Goal: Task Accomplishment & Management: Manage account settings

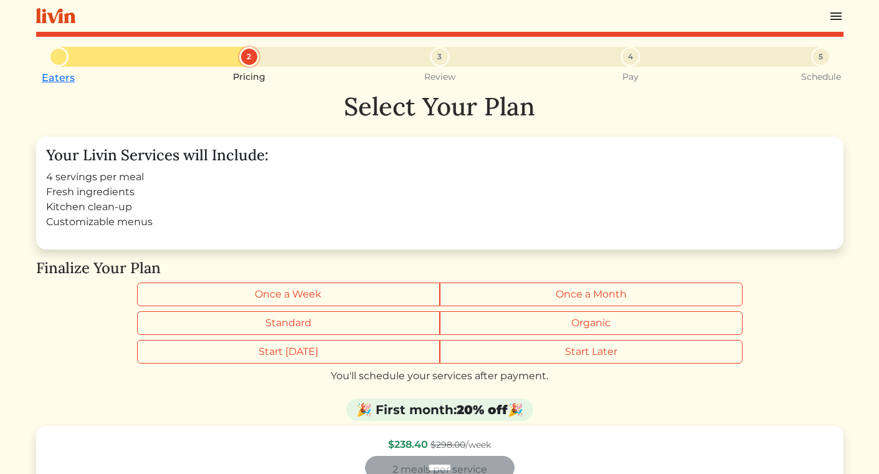
click at [837, 18] on img at bounding box center [836, 16] width 15 height 15
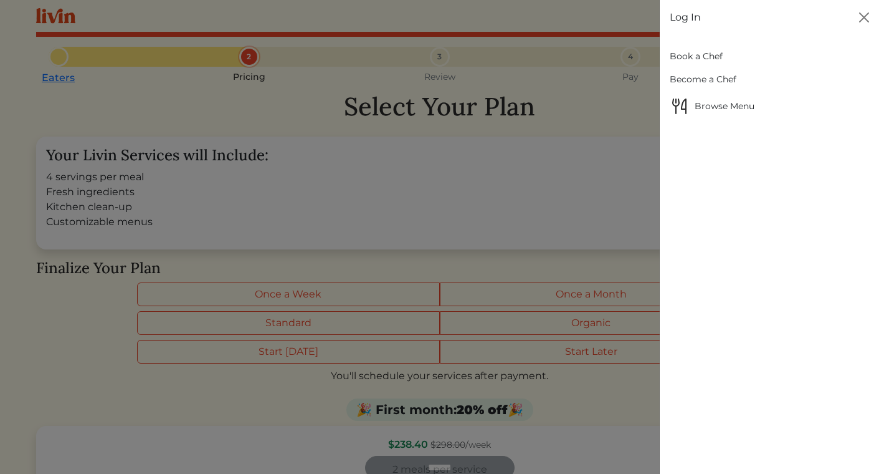
click at [689, 58] on link "Book a Chef" at bounding box center [769, 56] width 199 height 23
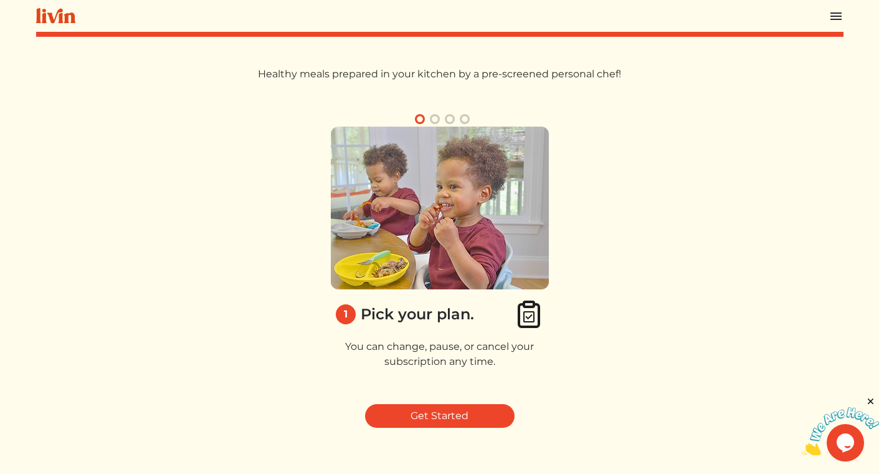
click at [828, 12] on div at bounding box center [440, 16] width 808 height 32
click at [834, 14] on img at bounding box center [836, 16] width 15 height 15
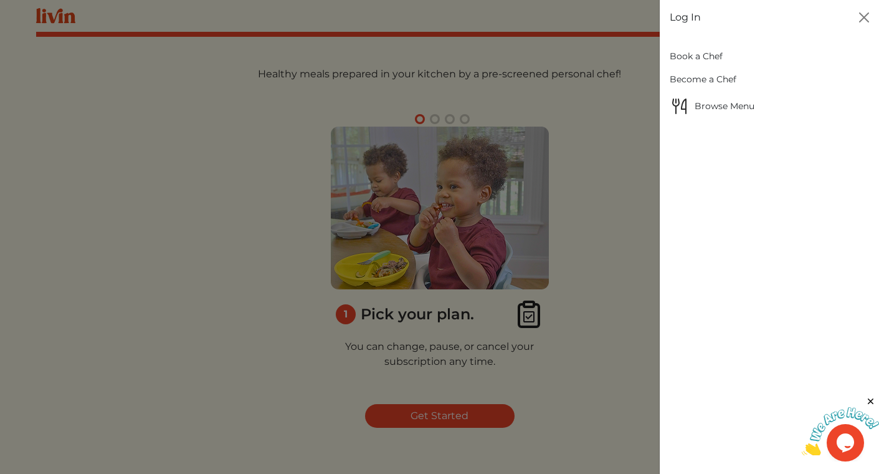
click at [683, 14] on link "Log In" at bounding box center [685, 17] width 31 height 15
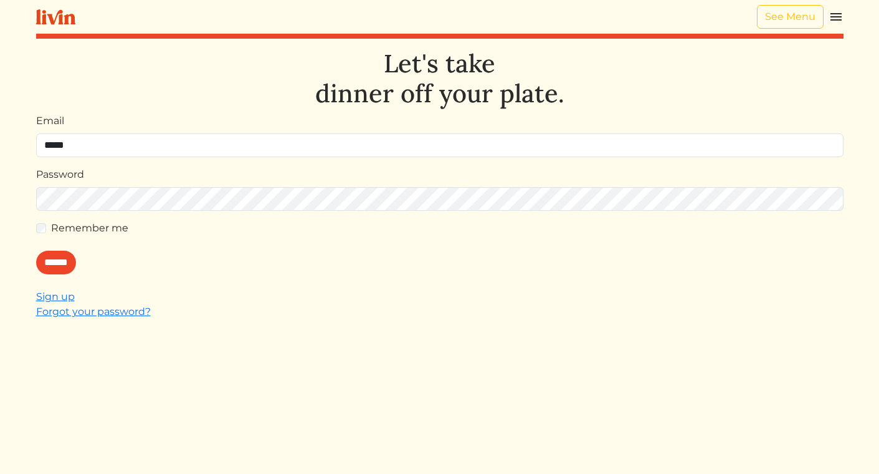
type input "**********"
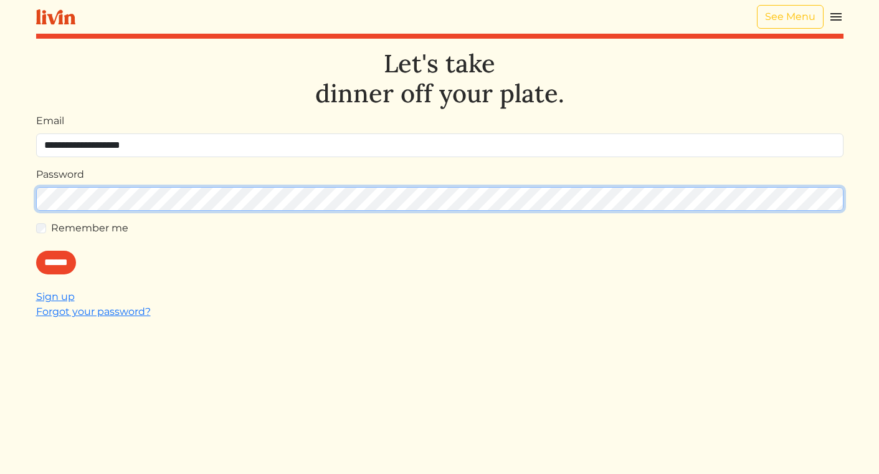
click at [36, 251] on input "******" at bounding box center [56, 263] width 40 height 24
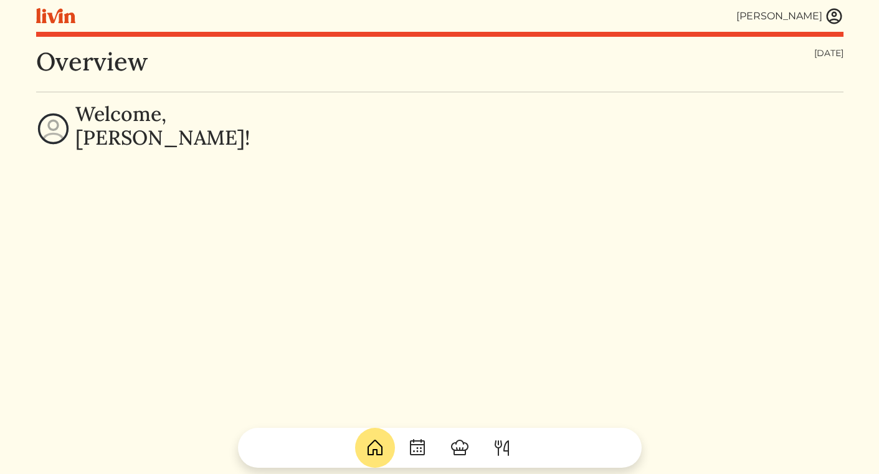
click at [239, 80] on div "Overview Saturday, Sep 13, 2025" at bounding box center [440, 64] width 808 height 35
click at [831, 24] on img at bounding box center [834, 16] width 19 height 19
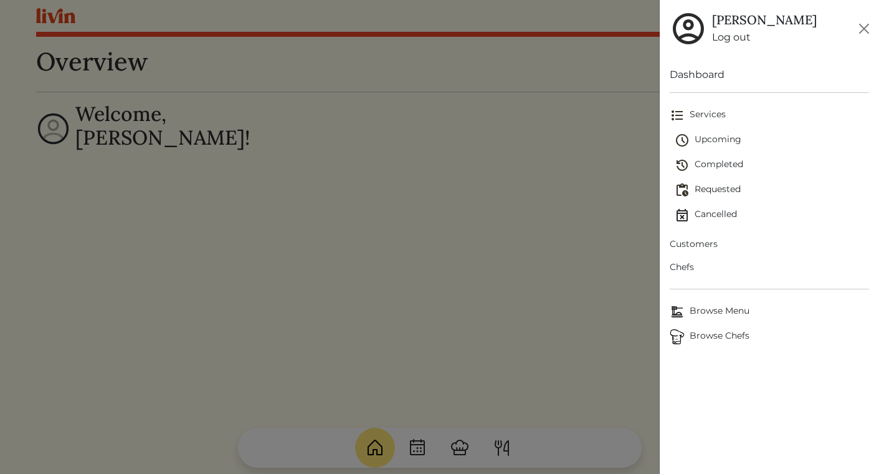
click at [714, 186] on span "Requested" at bounding box center [772, 190] width 194 height 15
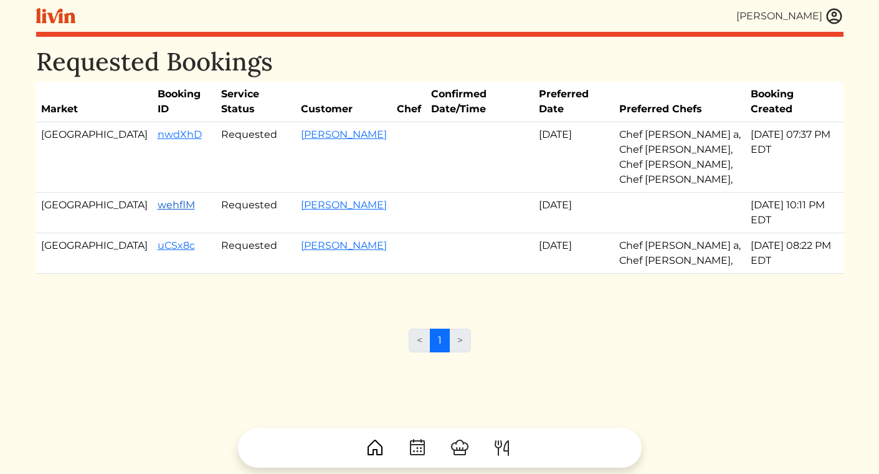
click at [158, 199] on link "wehflM" at bounding box center [176, 205] width 37 height 12
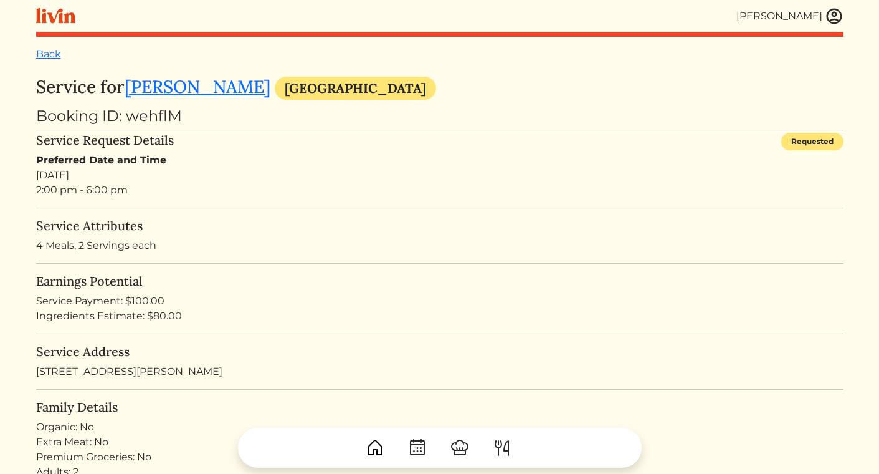
click at [409, 80] on h3 "Service for Ashley Ayodele Atlanta" at bounding box center [440, 88] width 808 height 23
click at [54, 59] on link "Back" at bounding box center [48, 54] width 25 height 12
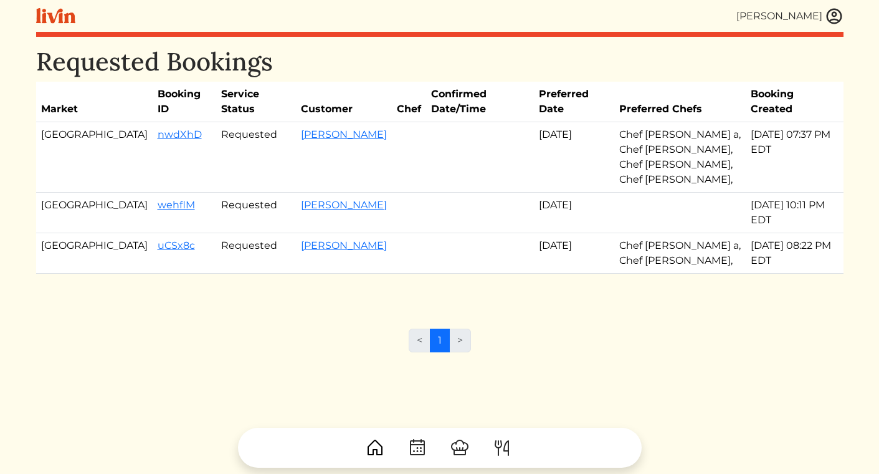
click at [837, 15] on img at bounding box center [834, 16] width 19 height 19
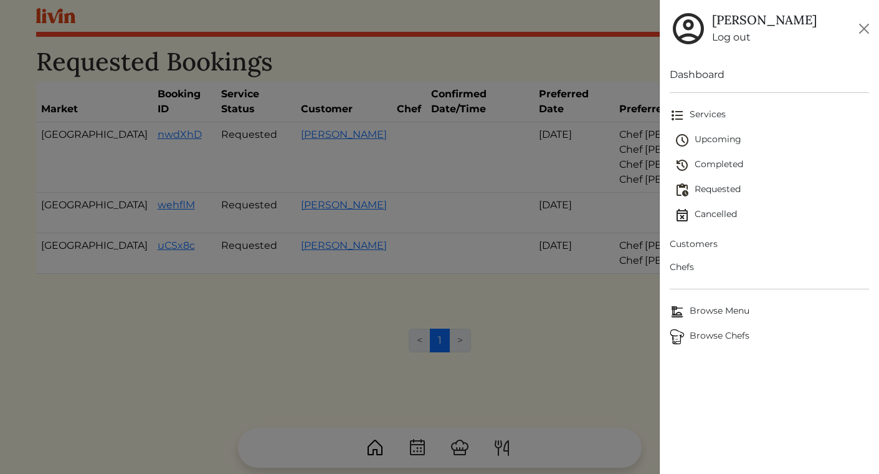
click at [719, 142] on span "Upcoming" at bounding box center [772, 140] width 194 height 15
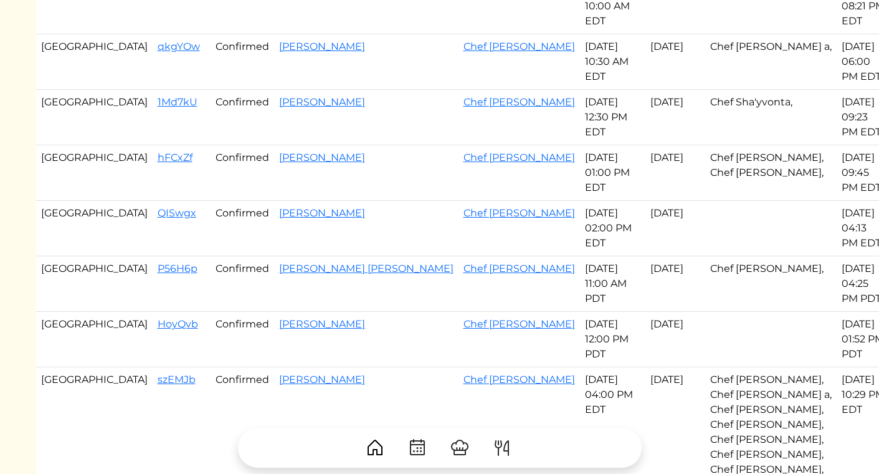
scroll to position [318, 0]
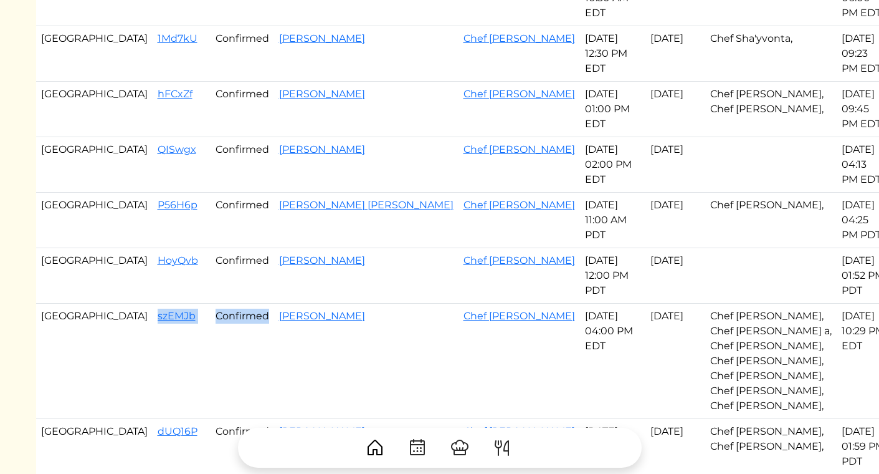
drag, startPoint x: 91, startPoint y: 259, endPoint x: 194, endPoint y: 267, distance: 103.2
click at [194, 304] on tr "Atlanta szEMJb Confirmed Jenaye Peterson Chef Ty Sep 14, 2025 04:00 PM EDT Sep …" at bounding box center [463, 361] width 854 height 115
click at [211, 304] on td "Confirmed" at bounding box center [243, 361] width 64 height 115
drag, startPoint x: 93, startPoint y: 256, endPoint x: 578, endPoint y: 256, distance: 484.9
click at [578, 304] on tr "Atlanta szEMJb Confirmed Jenaye Peterson Chef Ty Sep 14, 2025 04:00 PM EDT Sep …" at bounding box center [463, 361] width 854 height 115
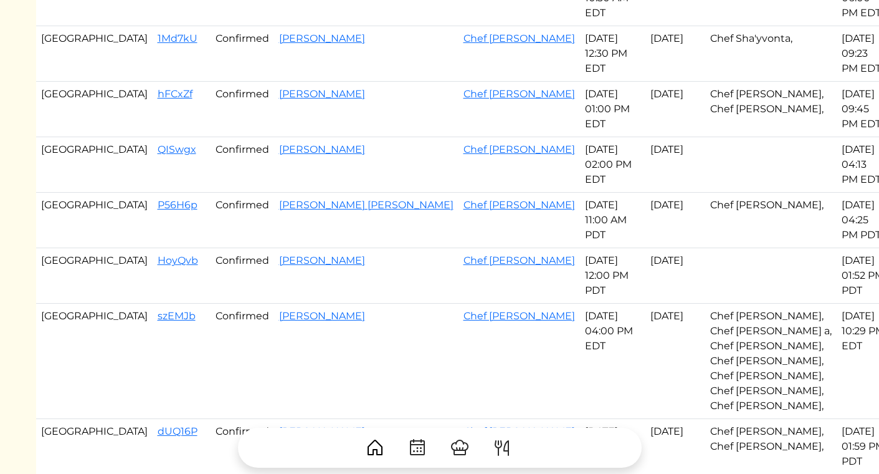
copy tr "szEMJb Confirmed Jenaye Peterson Chef Ty Sep 14, 2025"
click at [158, 310] on link "szEMJb" at bounding box center [177, 316] width 38 height 12
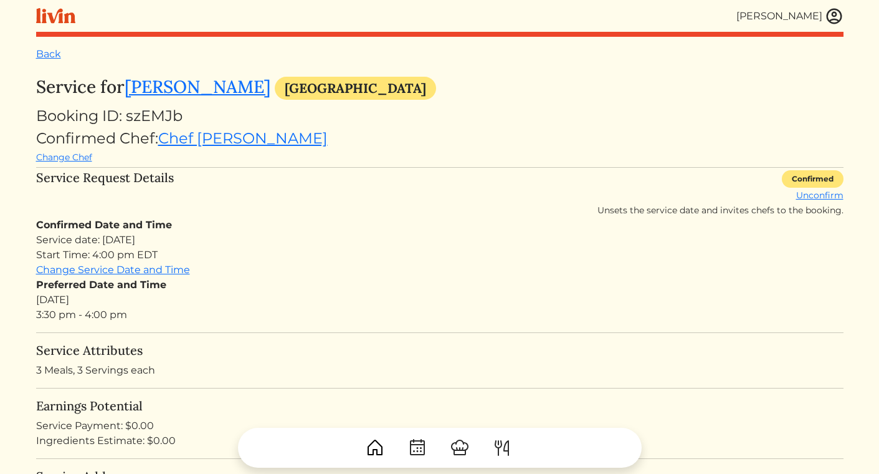
click at [725, 133] on div "Confirmed Chef: Chef Ty Change Chef" at bounding box center [440, 145] width 808 height 37
click at [47, 53] on link "Back" at bounding box center [48, 54] width 25 height 12
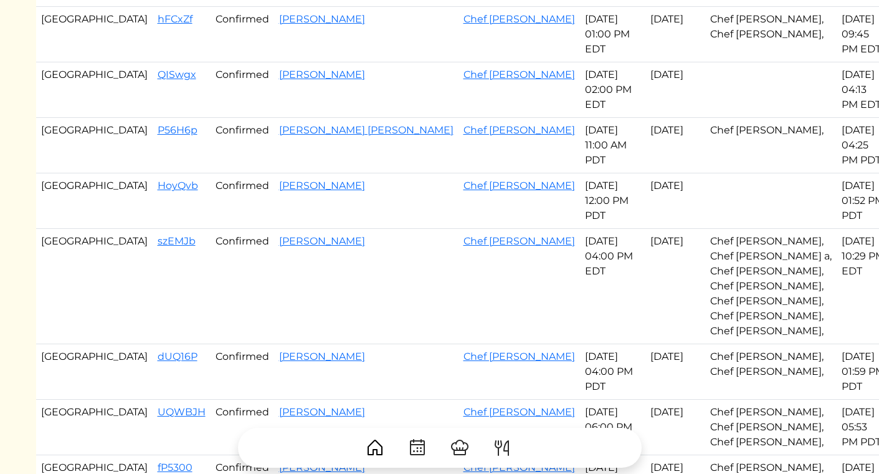
scroll to position [395, 0]
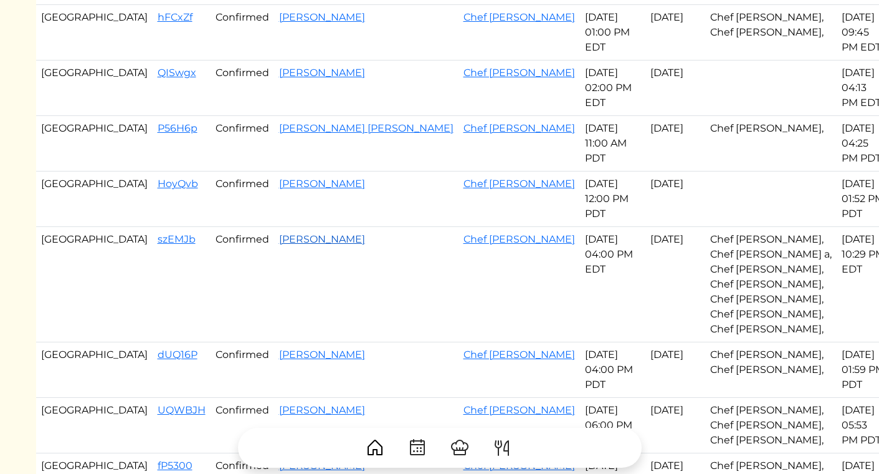
click at [279, 233] on link "Jenaye Peterson" at bounding box center [322, 239] width 86 height 12
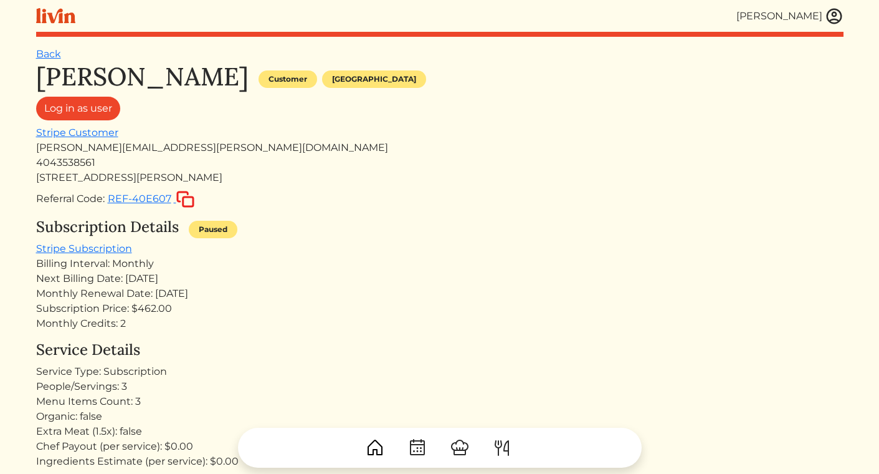
click at [342, 193] on div "Referral Code: REF-40E607" at bounding box center [440, 199] width 808 height 18
click at [154, 174] on div "7150 Magnolia Ln Fairburn Ga 30213" at bounding box center [440, 177] width 808 height 15
copy div "7150 Magnolia Ln Fairburn Ga 30213"
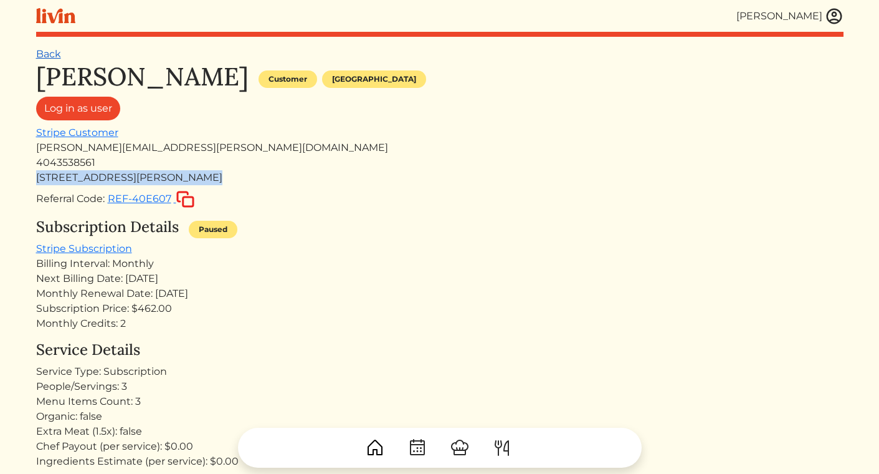
click at [49, 54] on link "Back" at bounding box center [48, 54] width 25 height 12
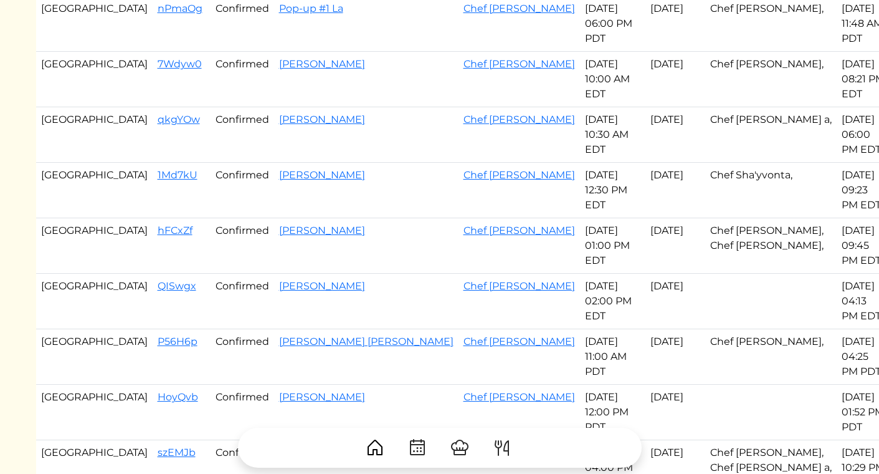
scroll to position [183, 0]
click at [158, 168] on link "1Md7kU" at bounding box center [178, 174] width 40 height 12
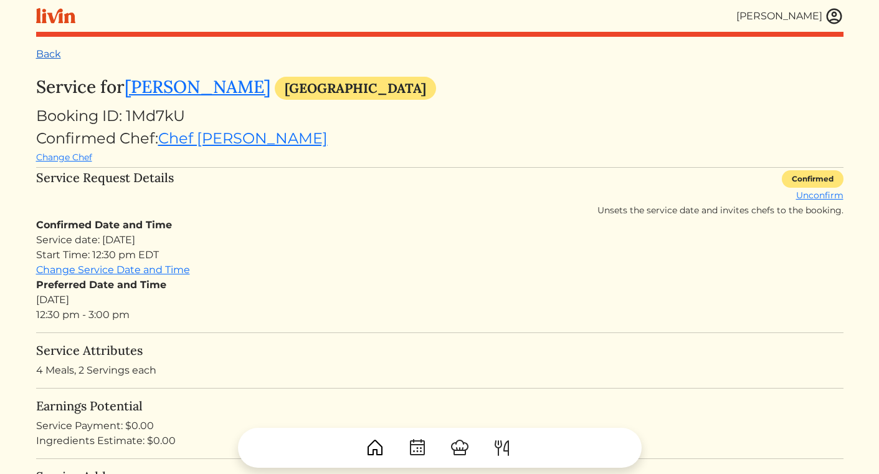
click at [49, 51] on link "Back" at bounding box center [48, 54] width 25 height 12
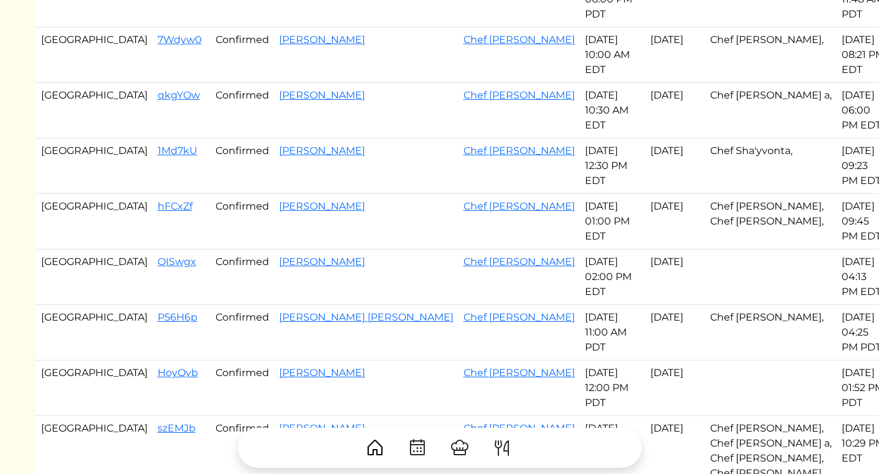
scroll to position [243, 0]
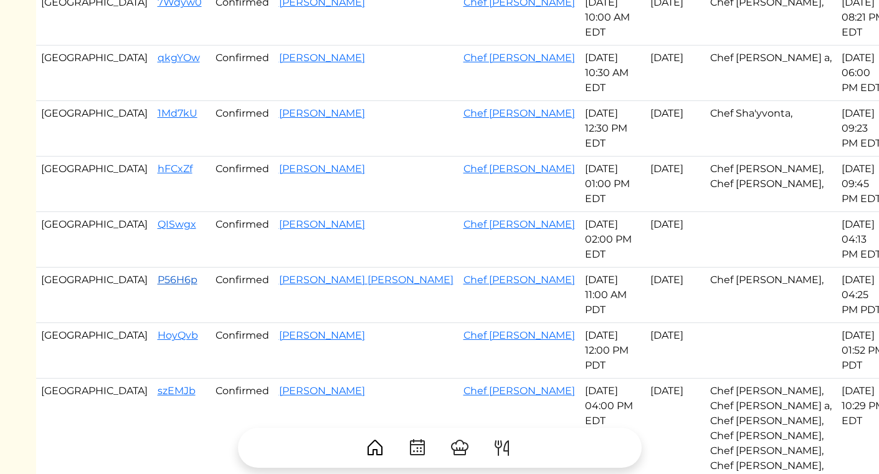
click at [158, 274] on link "P56H6p" at bounding box center [178, 280] width 40 height 12
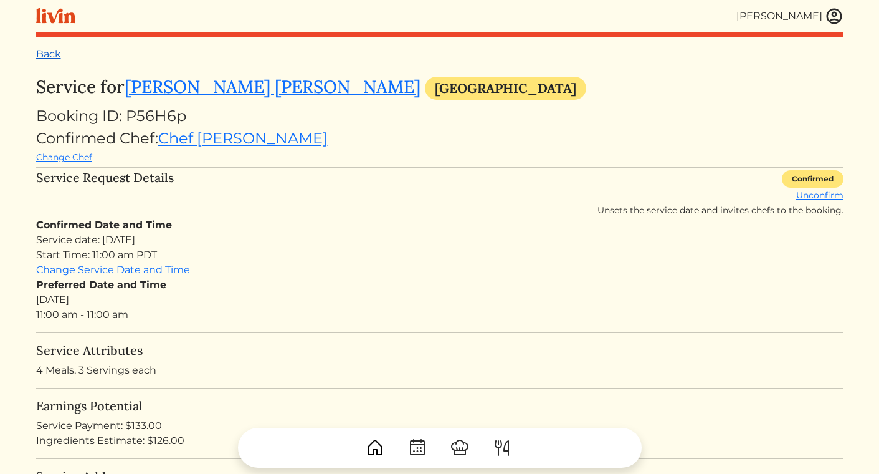
click at [54, 52] on link "Back" at bounding box center [48, 54] width 25 height 12
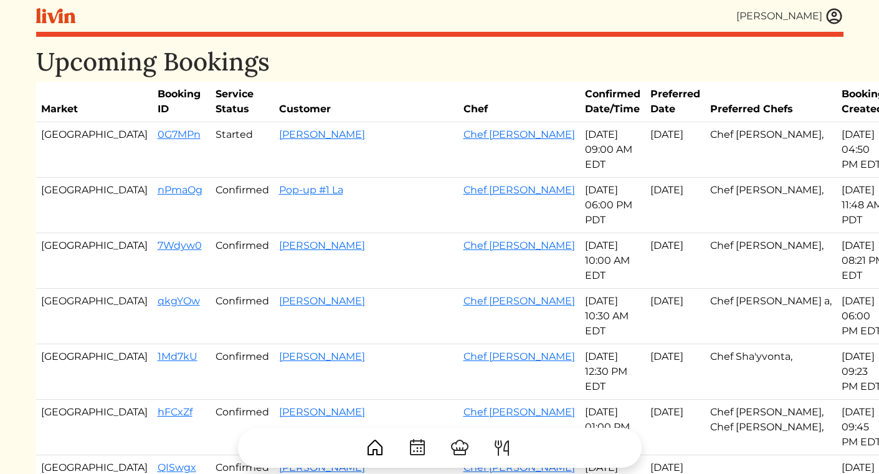
click at [839, 7] on link at bounding box center [834, 16] width 19 height 19
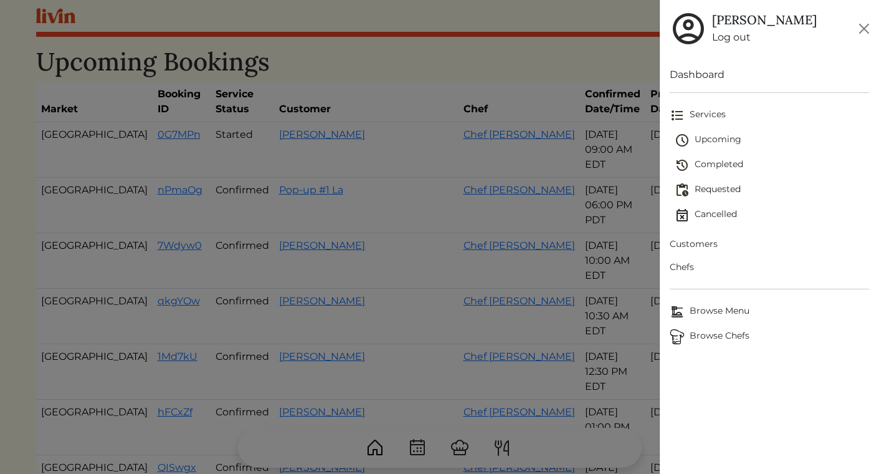
click at [716, 184] on span "Requested" at bounding box center [772, 190] width 194 height 15
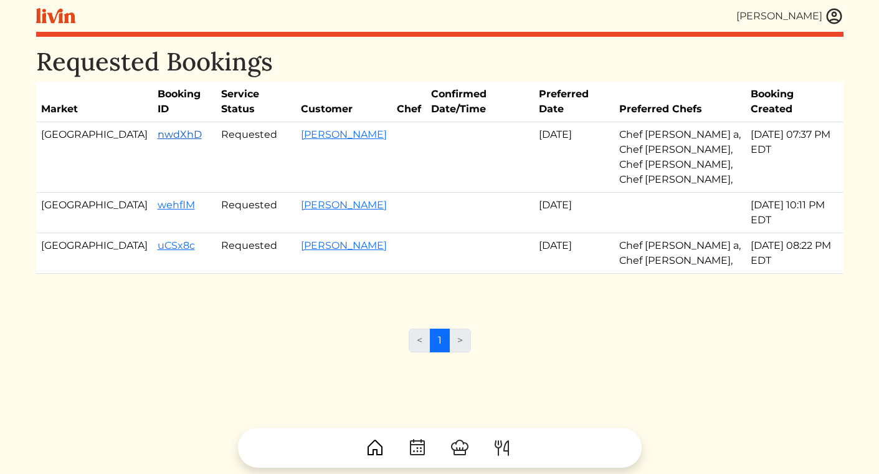
click at [158, 128] on link "nwdXhD" at bounding box center [180, 134] width 44 height 12
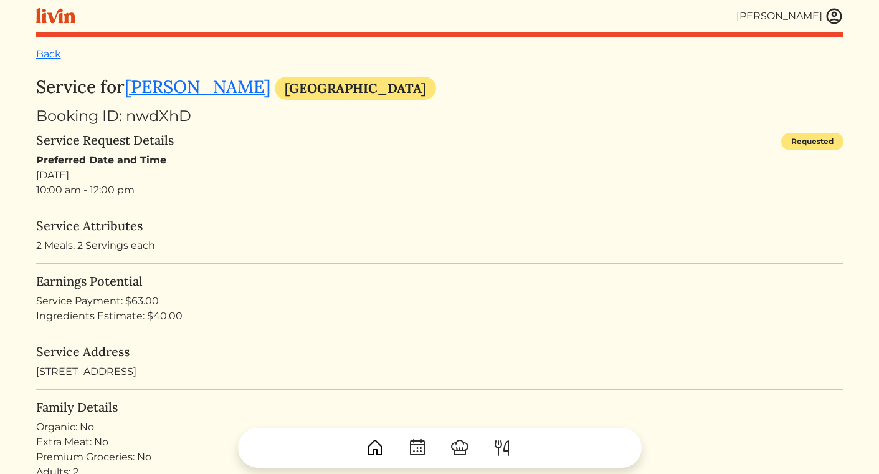
click at [145, 369] on div "Service Address 1331 Twelve Oaks Cir NW, Atlanta, GA 30327" at bounding box center [440, 361] width 808 height 35
copy div "1331 Twelve Oaks Cir NW, Atlanta, GA 30327"
click at [50, 54] on link "Back" at bounding box center [48, 54] width 25 height 12
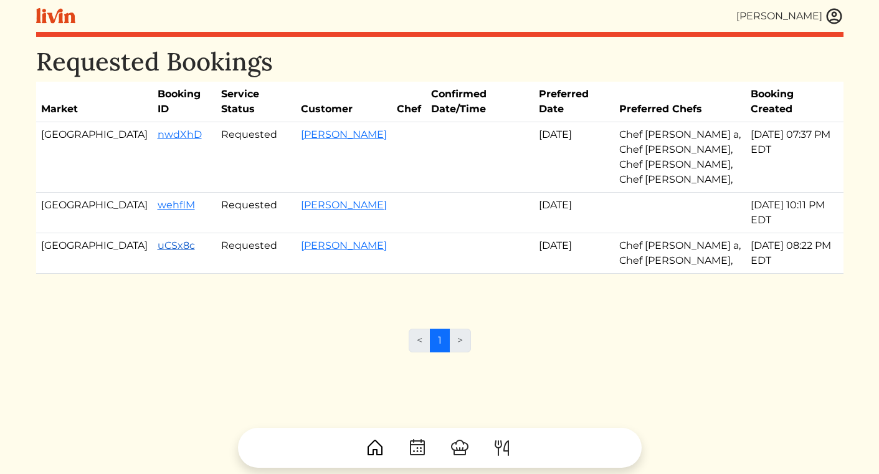
click at [158, 239] on link "uCSx8c" at bounding box center [176, 245] width 37 height 12
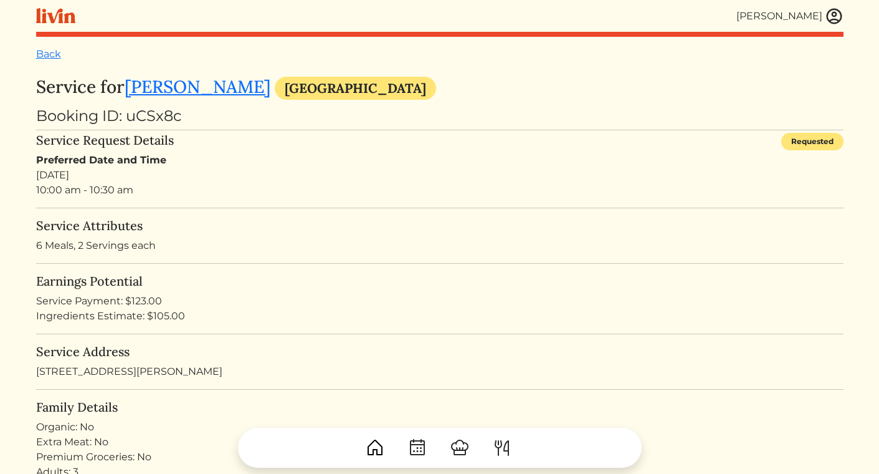
click at [218, 183] on div "Preferred Date and Time Sun, Sep 14, 2025 10:00 am - 10:30 am" at bounding box center [440, 175] width 808 height 45
click at [42, 49] on link "Back" at bounding box center [48, 54] width 25 height 12
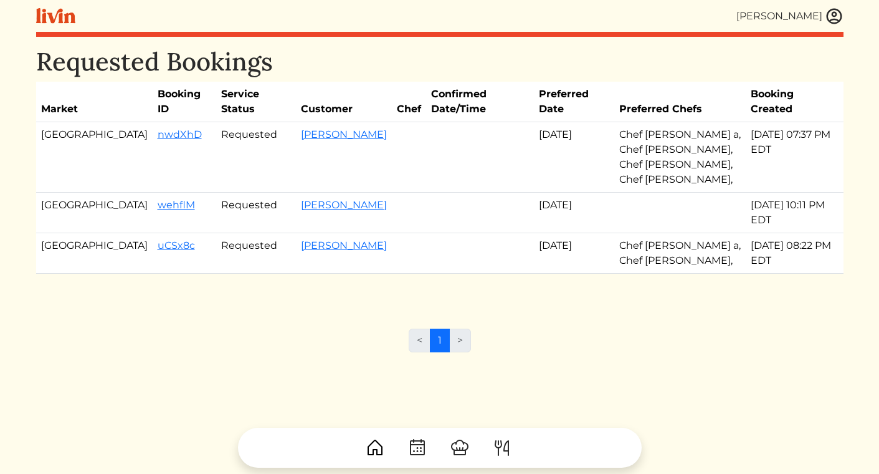
click at [841, 11] on img at bounding box center [834, 16] width 19 height 19
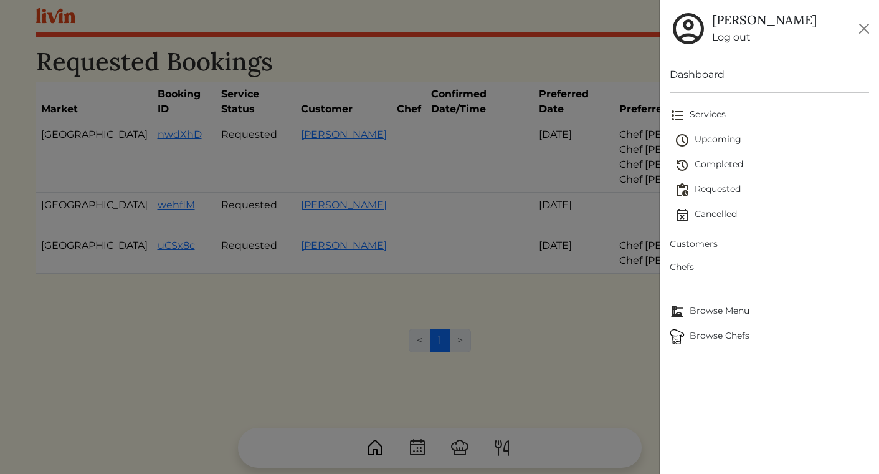
click at [726, 136] on span "Upcoming" at bounding box center [772, 140] width 194 height 15
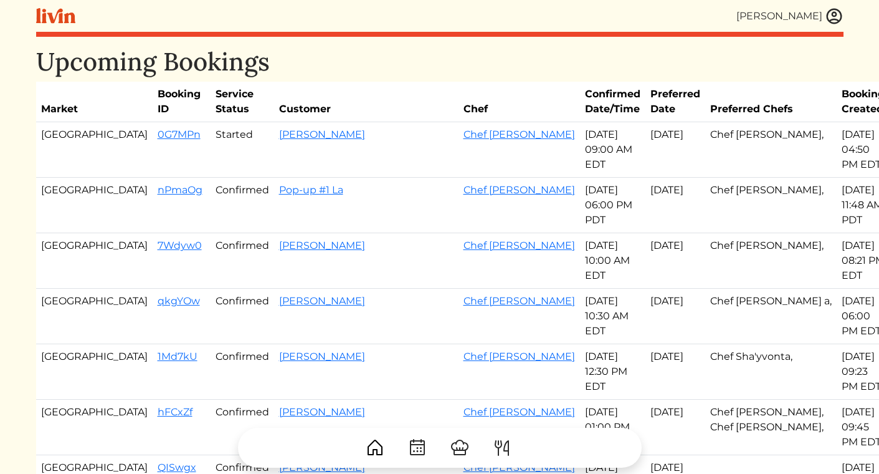
click at [840, 12] on img at bounding box center [834, 16] width 19 height 19
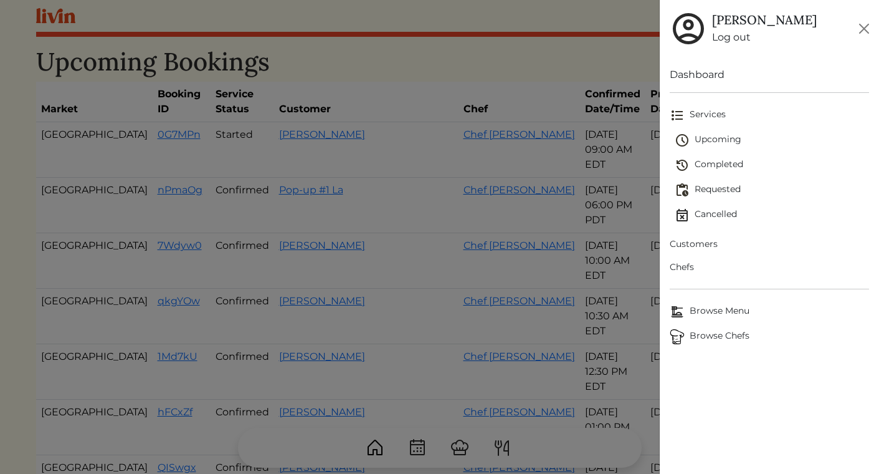
click at [701, 187] on span "Requested" at bounding box center [772, 190] width 194 height 15
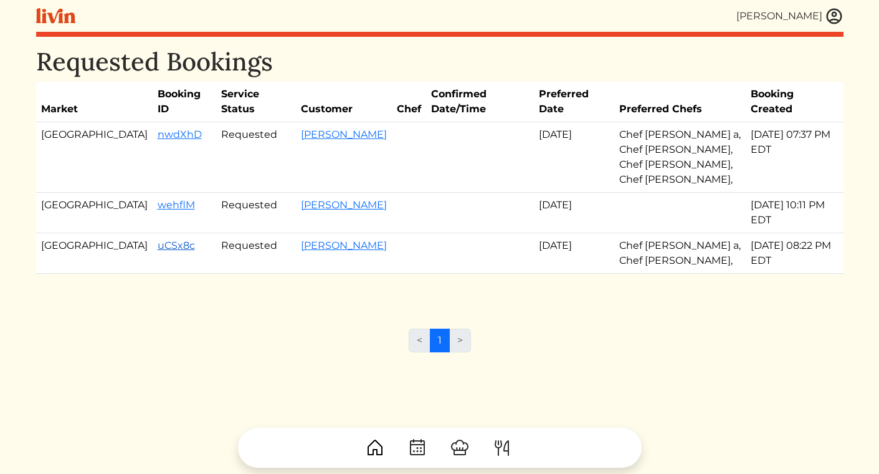
click at [158, 239] on link "uCSx8c" at bounding box center [176, 245] width 37 height 12
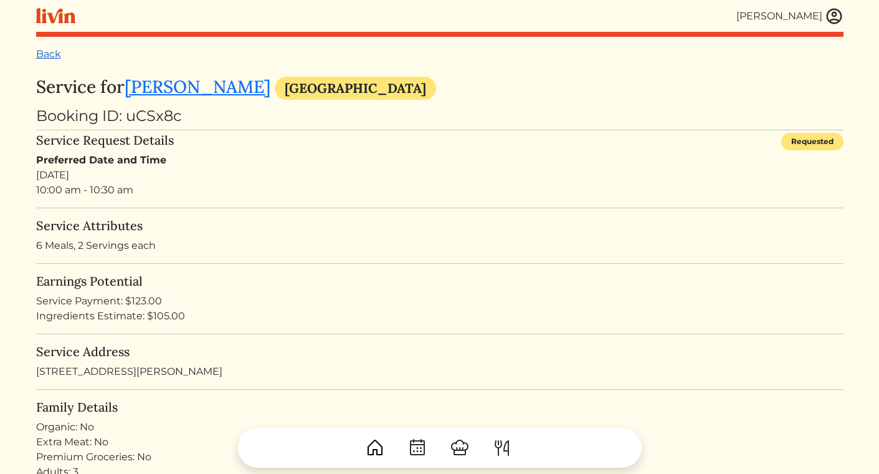
click at [60, 51] on link "Back" at bounding box center [48, 54] width 25 height 12
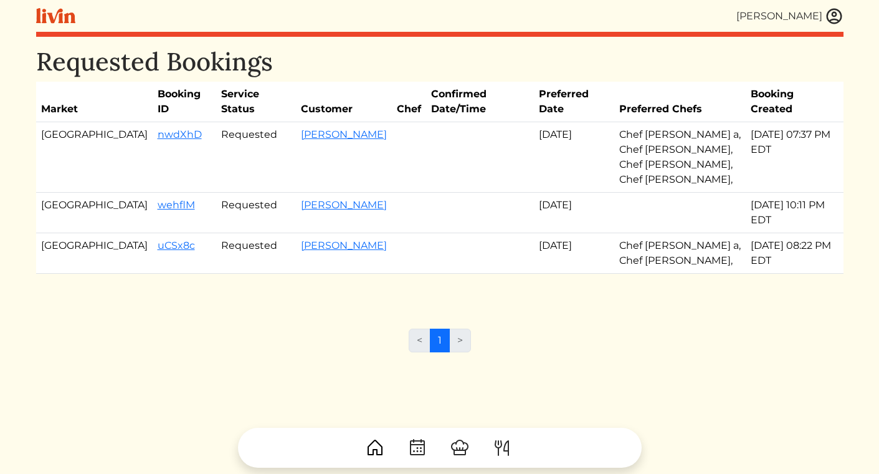
click at [831, 19] on img at bounding box center [834, 16] width 19 height 19
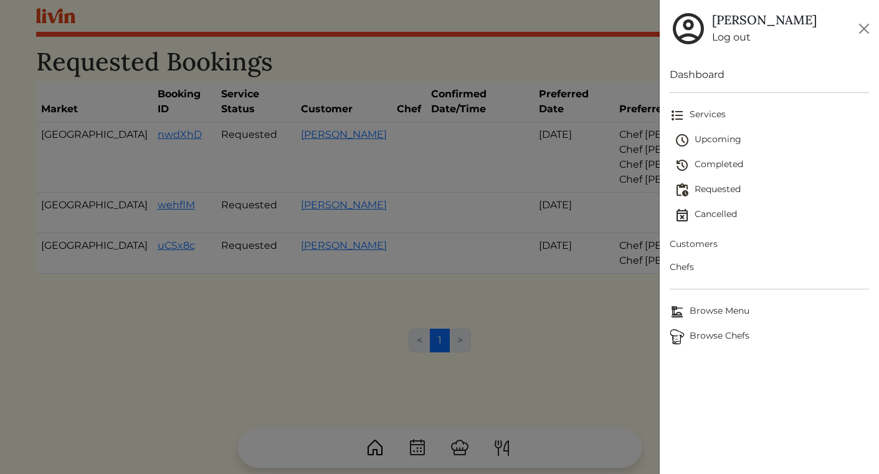
click at [714, 135] on span "Upcoming" at bounding box center [772, 140] width 194 height 15
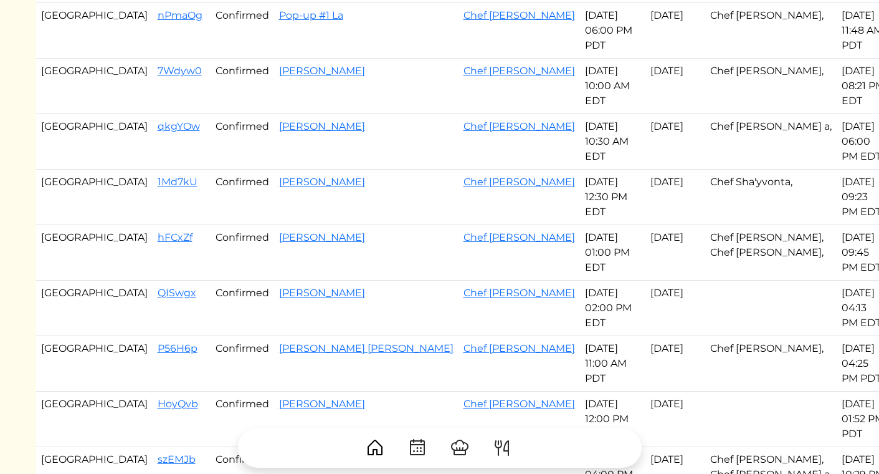
scroll to position [188, 0]
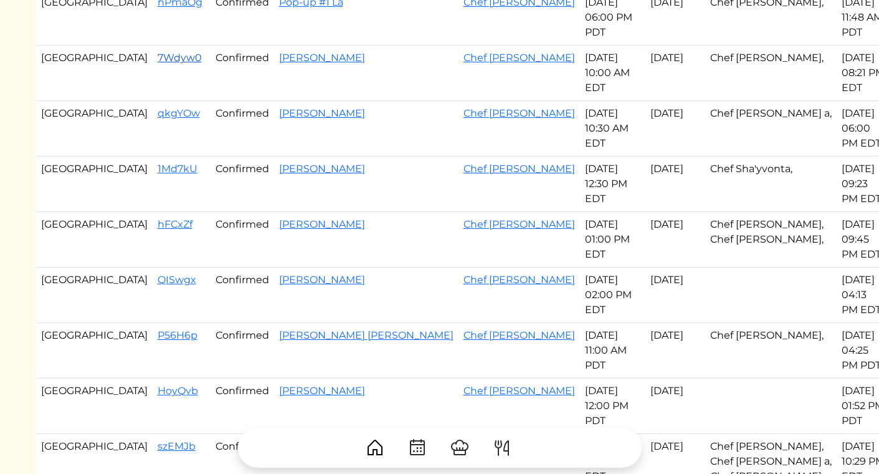
click at [158, 52] on link "7Wdyw0" at bounding box center [180, 58] width 44 height 12
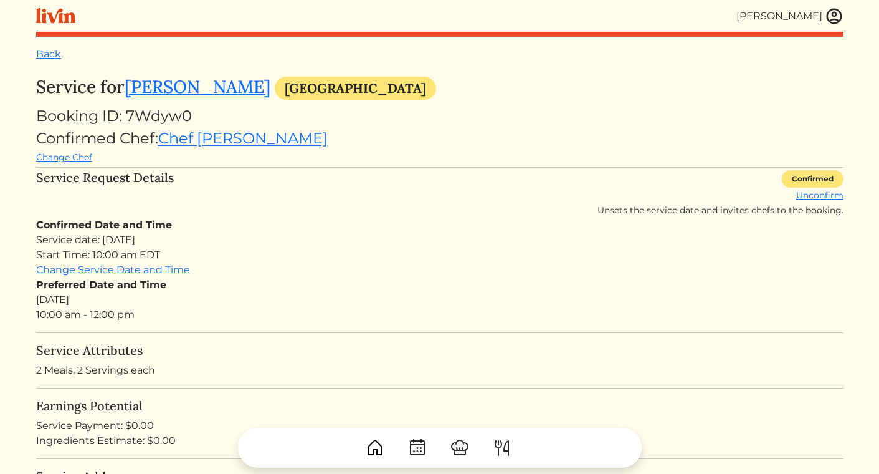
click at [409, 112] on div "Booking ID: 7Wdyw0" at bounding box center [440, 116] width 808 height 22
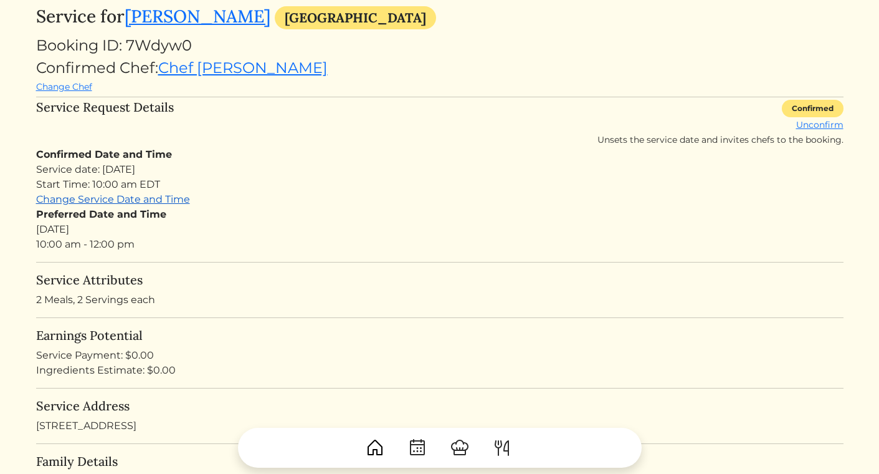
scroll to position [170, 0]
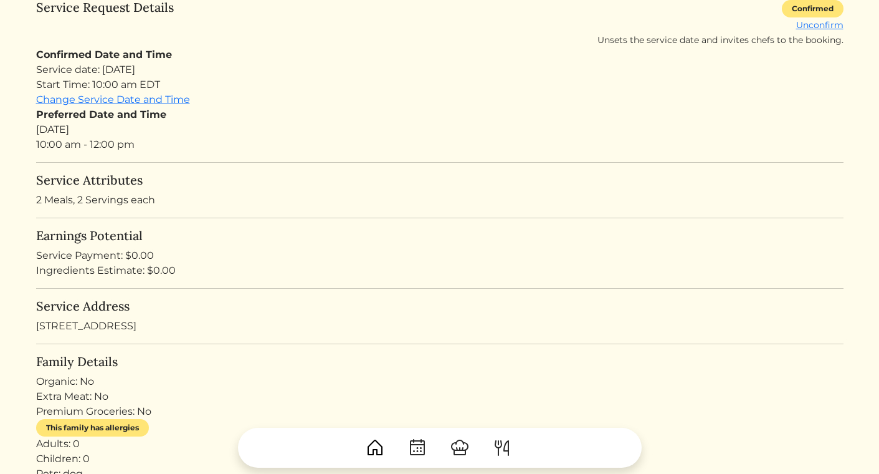
click at [169, 334] on turbo-frame "Service for Nina Deshpande Atlanta Booking ID: 7Wdyw0 Confirmed Chef: Chef Jevo…" at bounding box center [440, 417] width 808 height 1020
click at [169, 331] on div "Service Address 120 Wembley Ct, Atlanta, GA 30328, USA" at bounding box center [440, 316] width 808 height 35
copy div "[STREET_ADDRESS]"
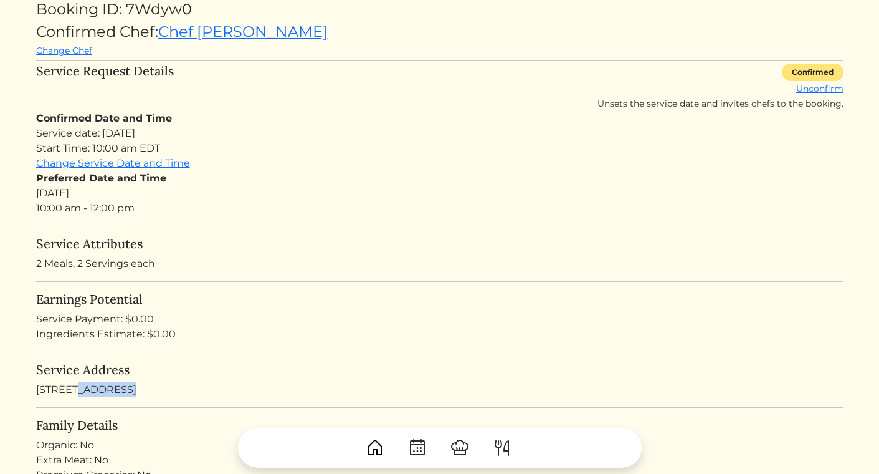
scroll to position [0, 0]
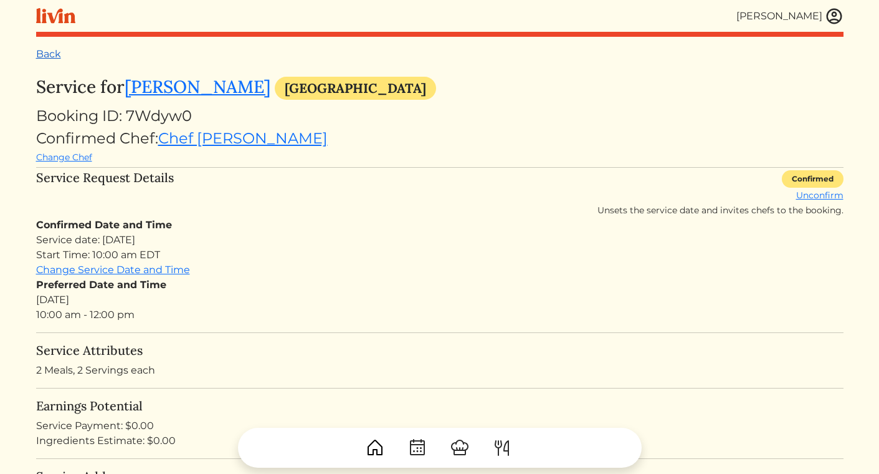
click at [57, 54] on link "Back" at bounding box center [48, 54] width 25 height 12
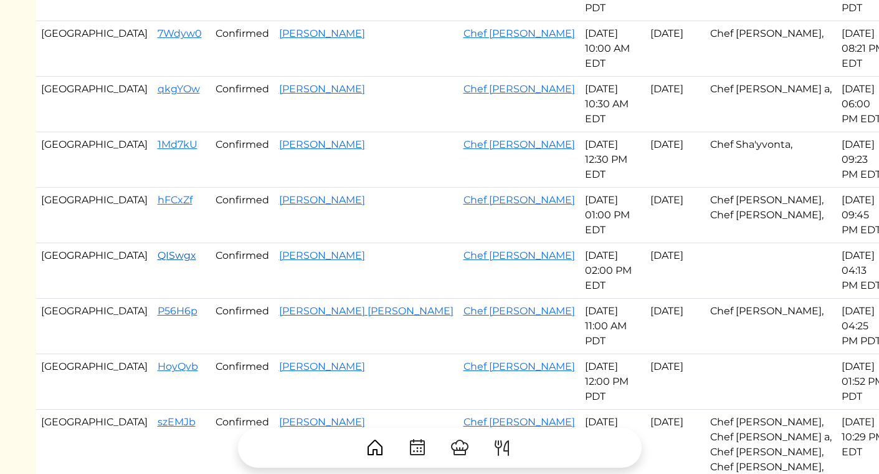
click at [158, 249] on link "QISwgx" at bounding box center [177, 255] width 39 height 12
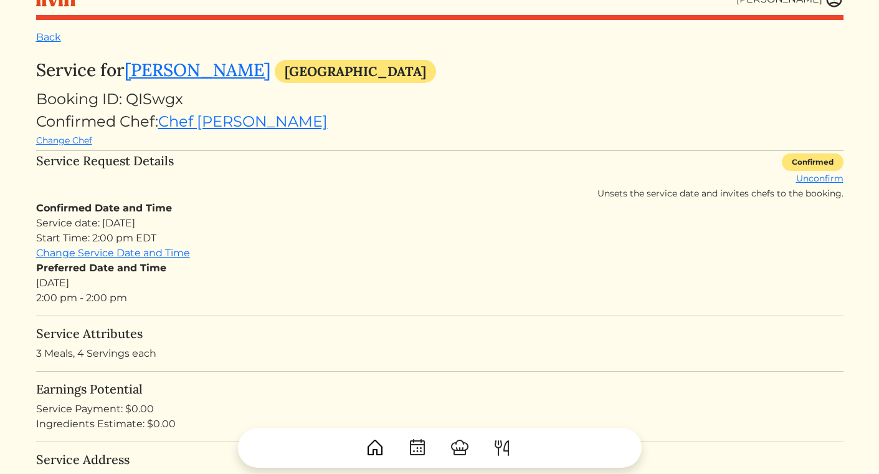
scroll to position [226, 0]
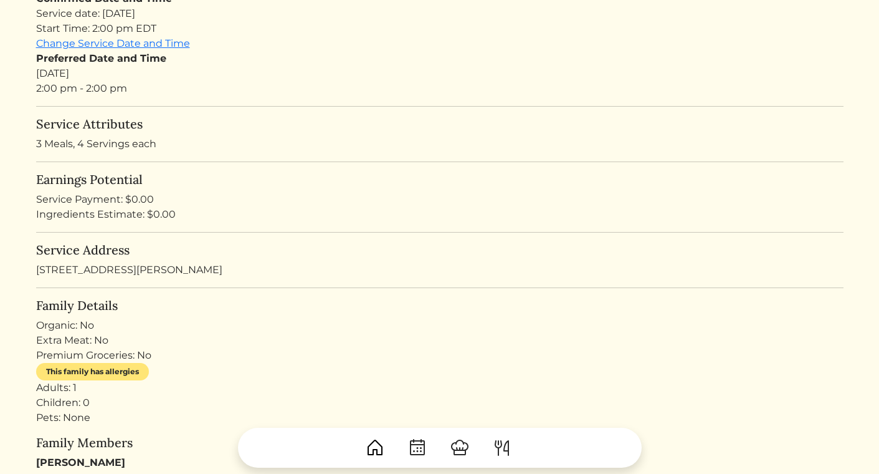
click at [168, 272] on div "Service Address 1150 Atherton Park Roswell, GA 30076, USA" at bounding box center [440, 259] width 808 height 35
copy div "1150 Atherton Park Roswell, GA 30076, USA"
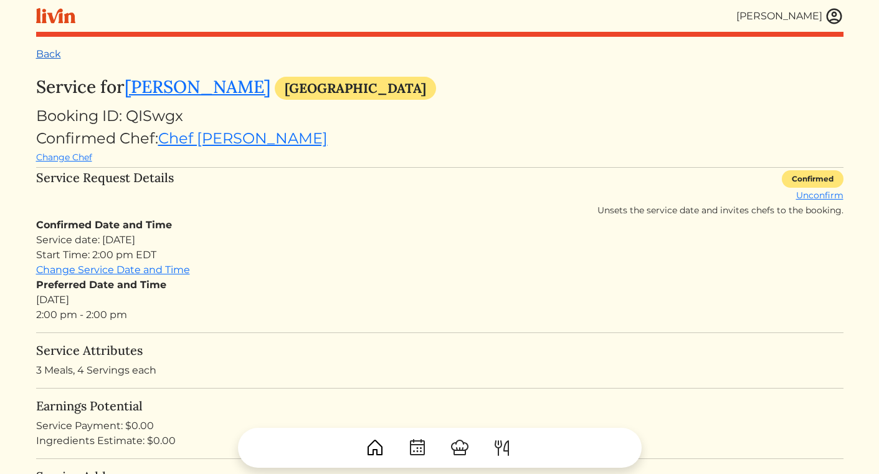
click at [54, 54] on link "Back" at bounding box center [48, 54] width 25 height 12
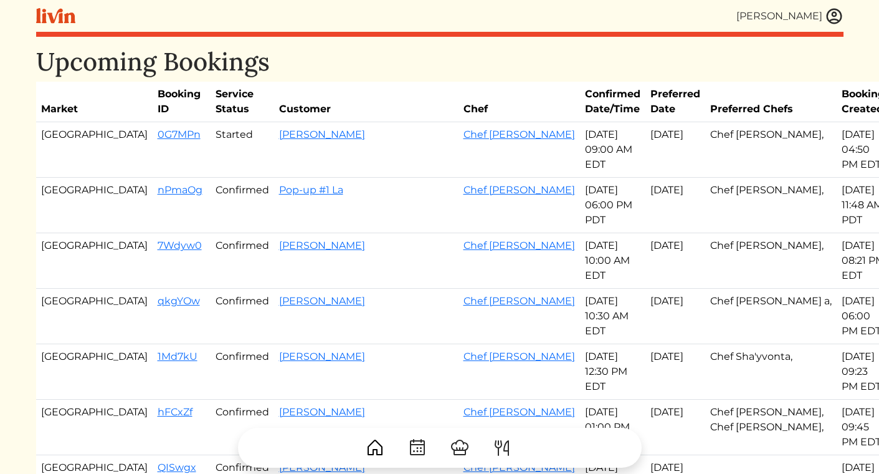
click at [831, 17] on img at bounding box center [834, 16] width 19 height 19
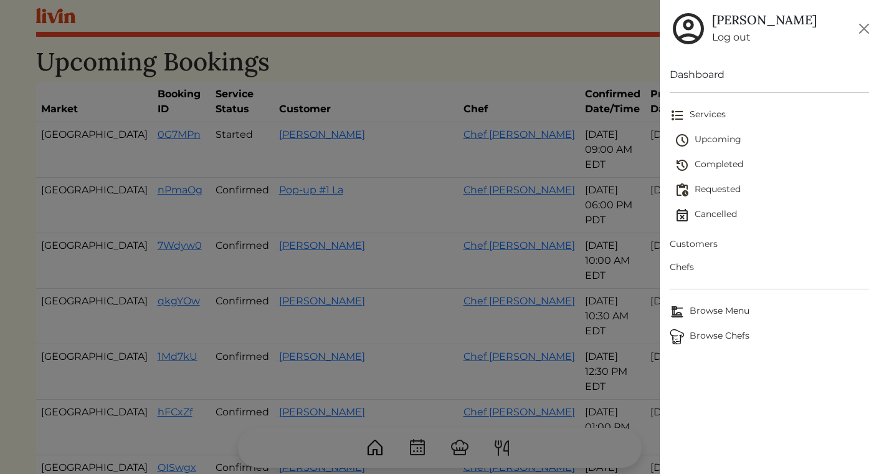
click at [720, 190] on span "Requested" at bounding box center [772, 190] width 194 height 15
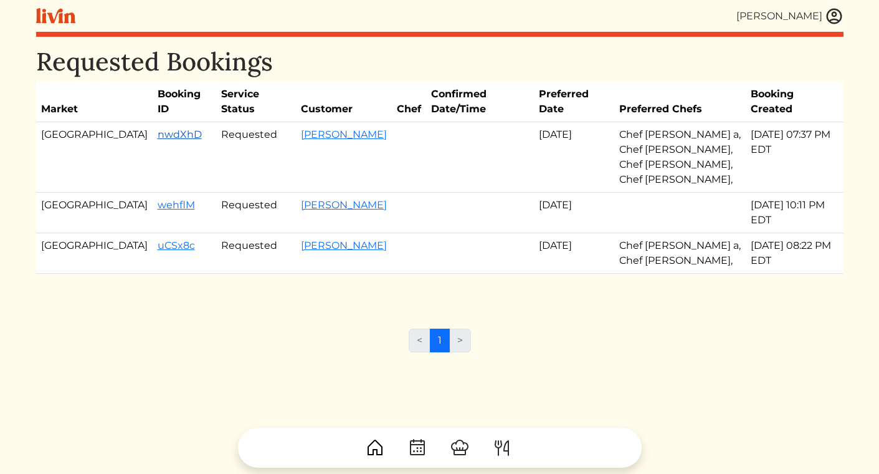
click at [158, 128] on link "nwdXhD" at bounding box center [180, 134] width 44 height 12
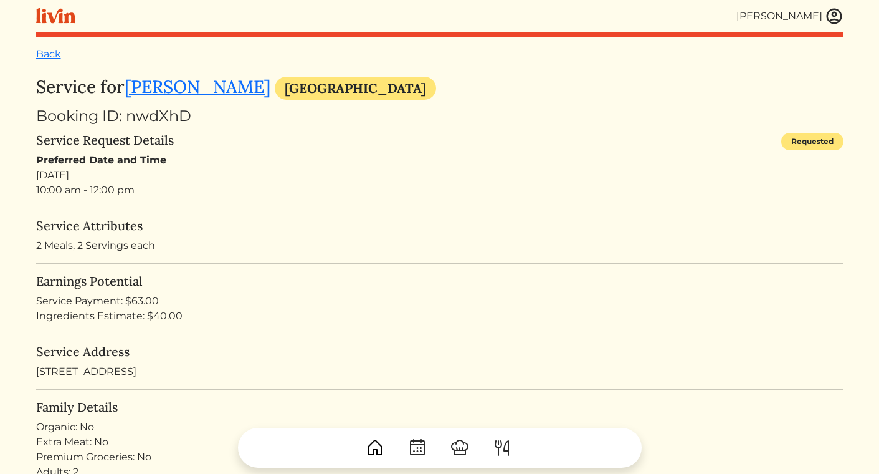
click at [129, 375] on div "Service Address 1331 Twelve Oaks Cir NW, Atlanta, GA 30327" at bounding box center [440, 361] width 808 height 35
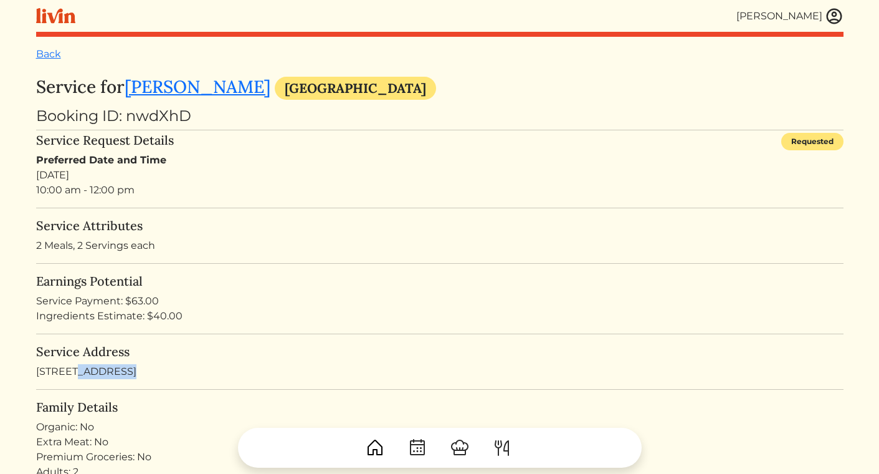
copy div "1331 Twelve Oaks Cir NW, Atlanta, GA 30327"
click at [49, 57] on link "Back" at bounding box center [48, 54] width 25 height 12
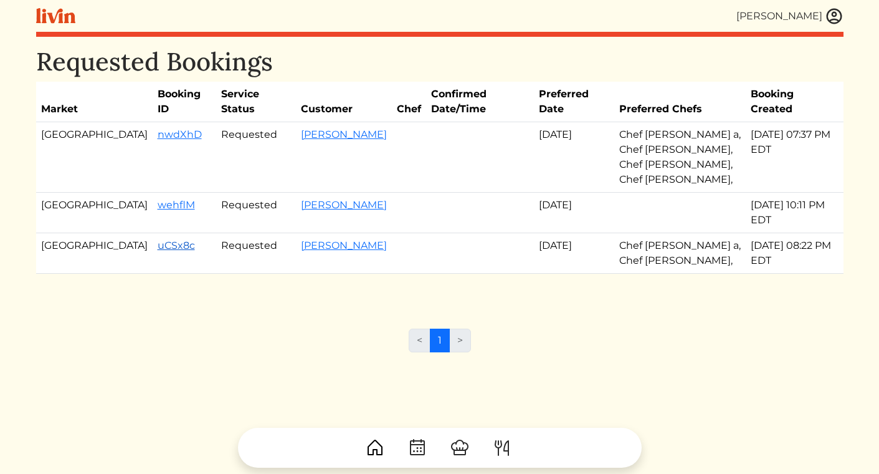
click at [158, 239] on link "uCSx8c" at bounding box center [176, 245] width 37 height 12
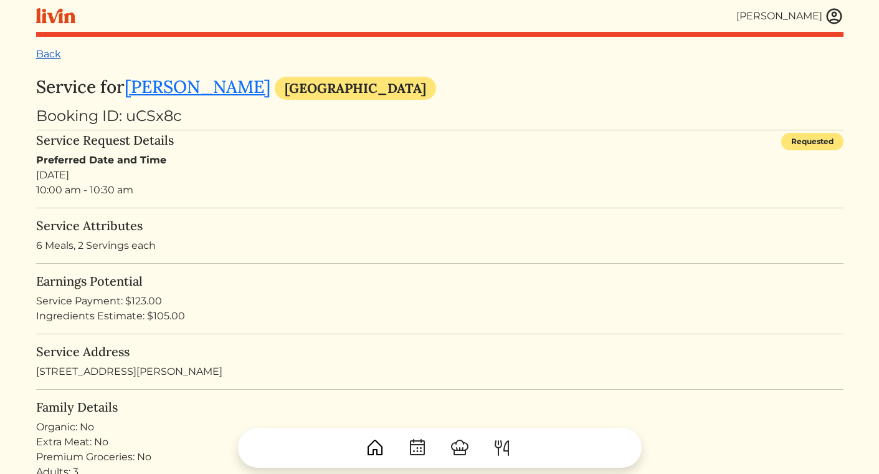
click at [50, 55] on link "Back" at bounding box center [48, 54] width 25 height 12
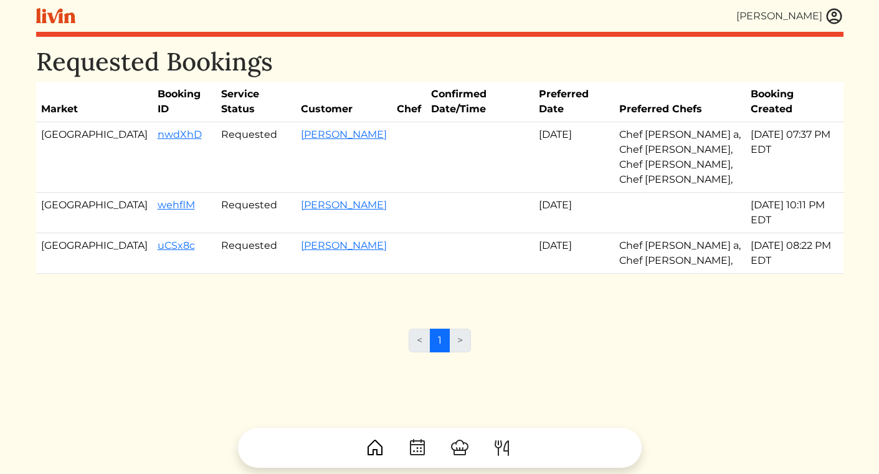
click at [831, 19] on img at bounding box center [834, 16] width 19 height 19
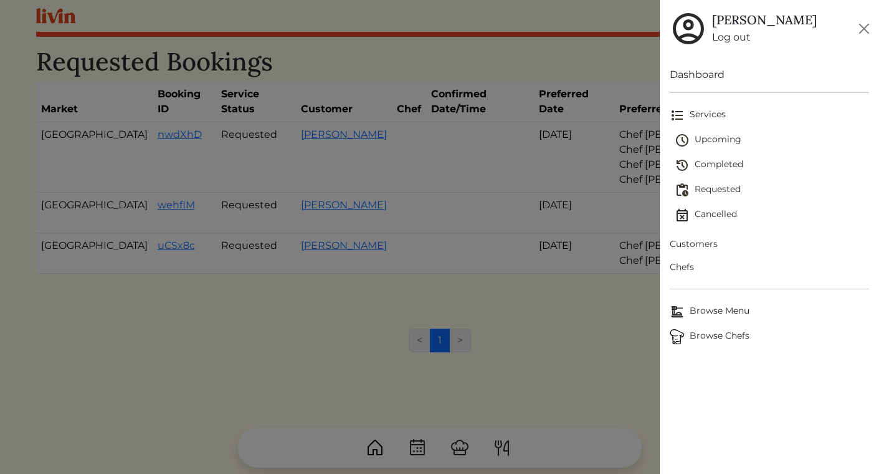
click at [707, 143] on span "Upcoming" at bounding box center [772, 140] width 194 height 15
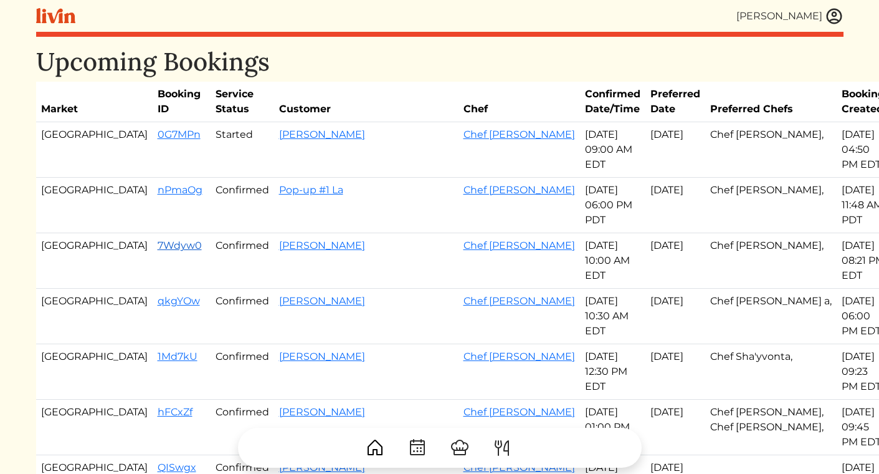
click at [158, 239] on link "7Wdyw0" at bounding box center [180, 245] width 44 height 12
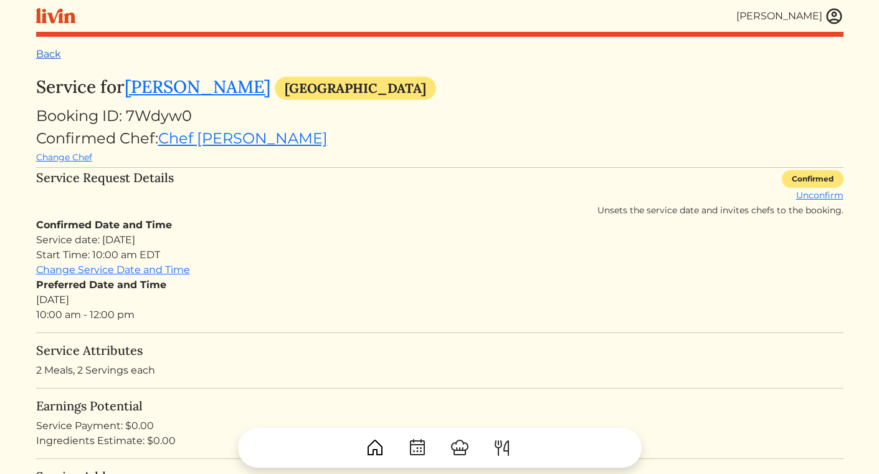
click at [51, 57] on link "Back" at bounding box center [48, 54] width 25 height 12
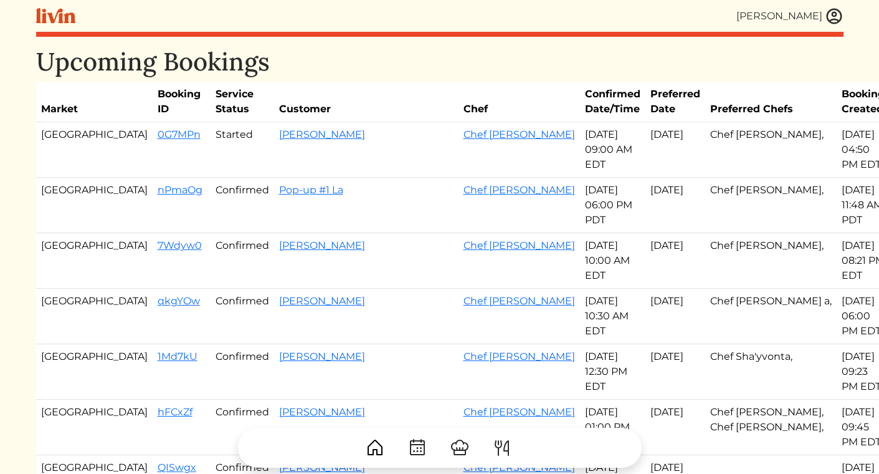
click at [833, 14] on img at bounding box center [834, 16] width 19 height 19
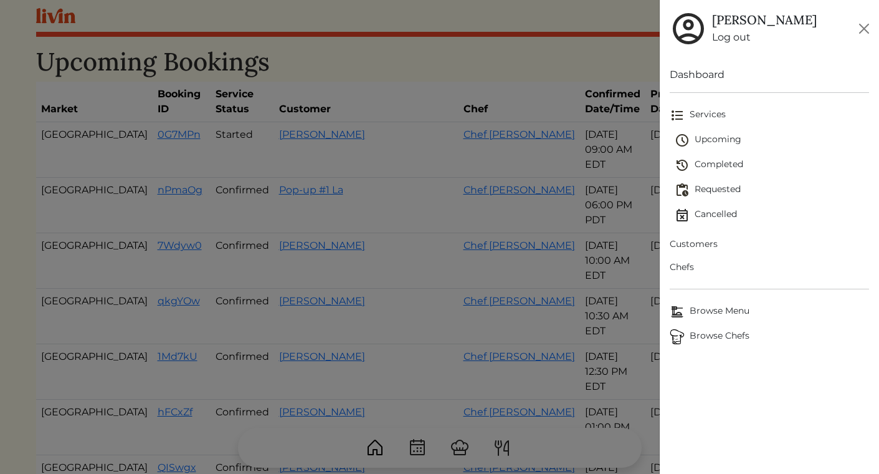
click at [706, 138] on span "Upcoming" at bounding box center [772, 140] width 194 height 15
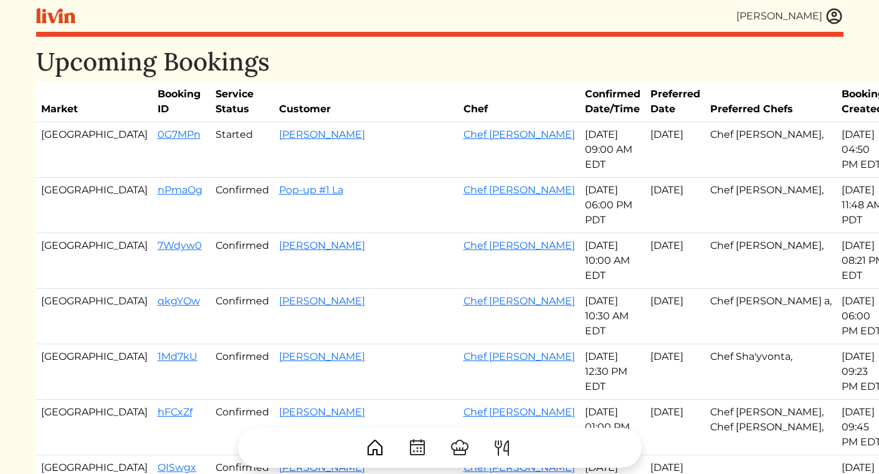
click at [832, 16] on img at bounding box center [834, 16] width 19 height 19
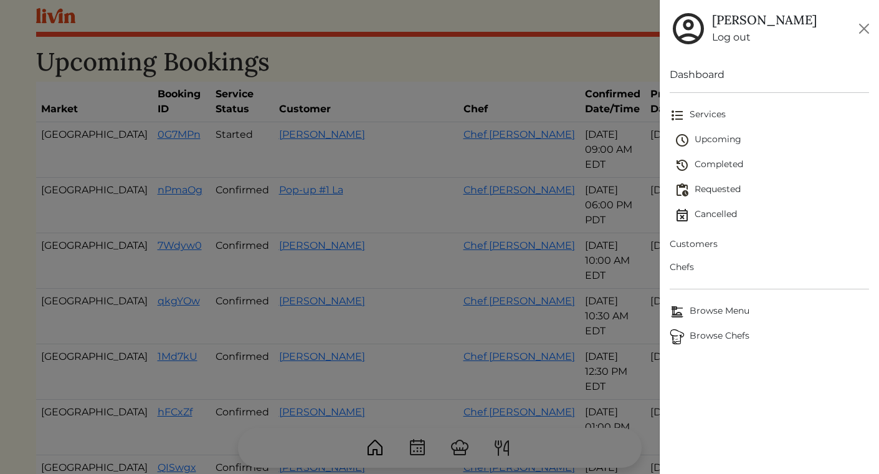
click at [713, 183] on span "Requested" at bounding box center [772, 190] width 194 height 15
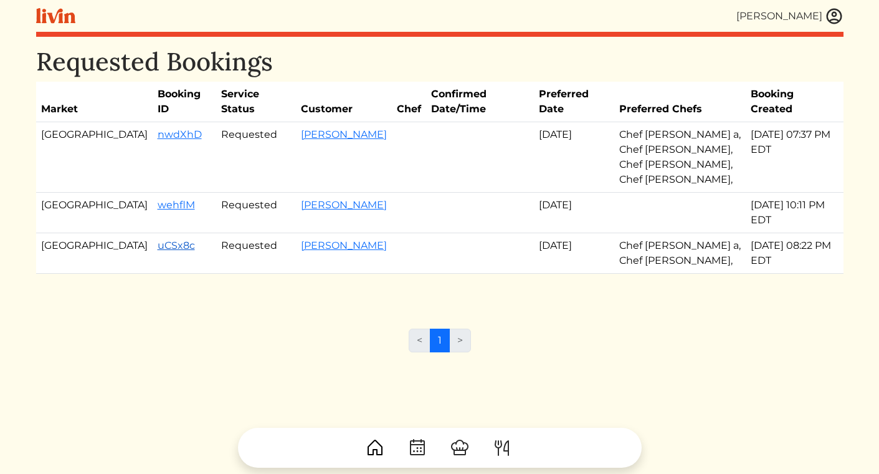
click at [158, 239] on link "uCSx8c" at bounding box center [176, 245] width 37 height 12
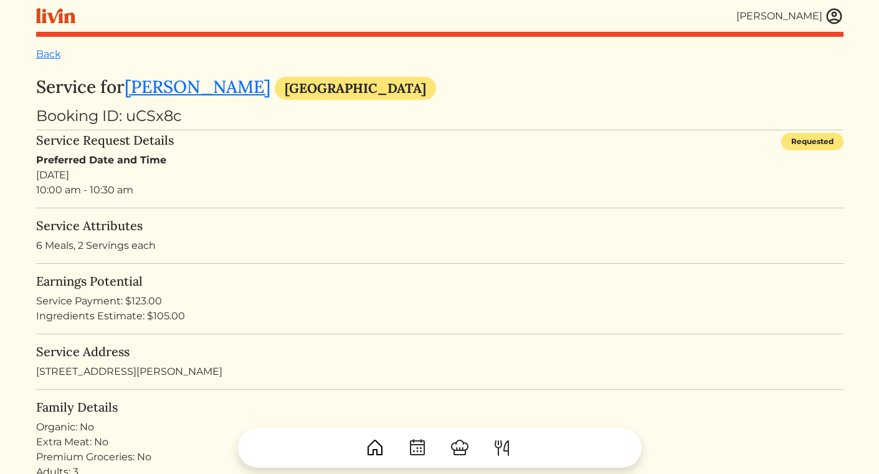
click at [189, 100] on h3 "Service for Jessica Mcreynolds Atlanta" at bounding box center [440, 88] width 808 height 23
click at [189, 87] on link "Jessica Mcreynolds" at bounding box center [198, 86] width 146 height 22
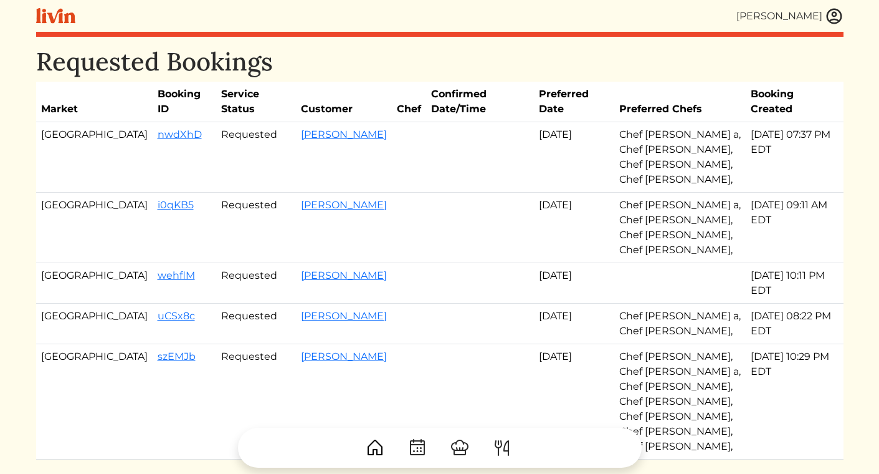
click at [828, 20] on img at bounding box center [834, 16] width 19 height 19
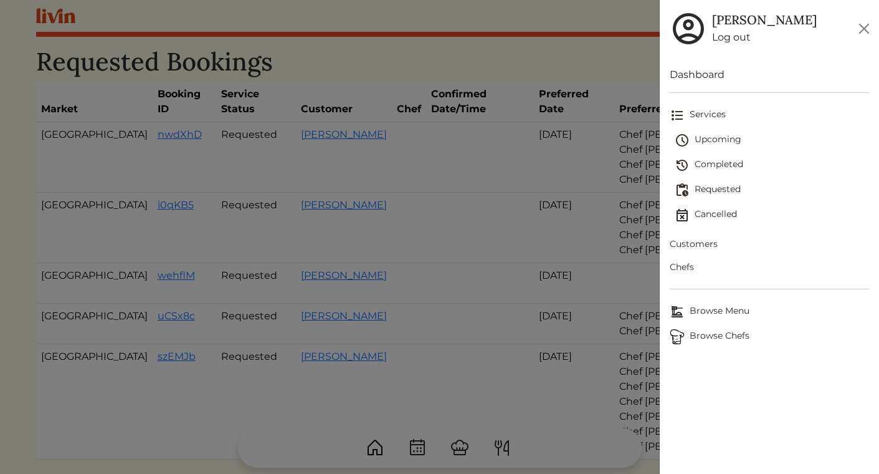
click at [714, 139] on span "Upcoming" at bounding box center [772, 140] width 194 height 15
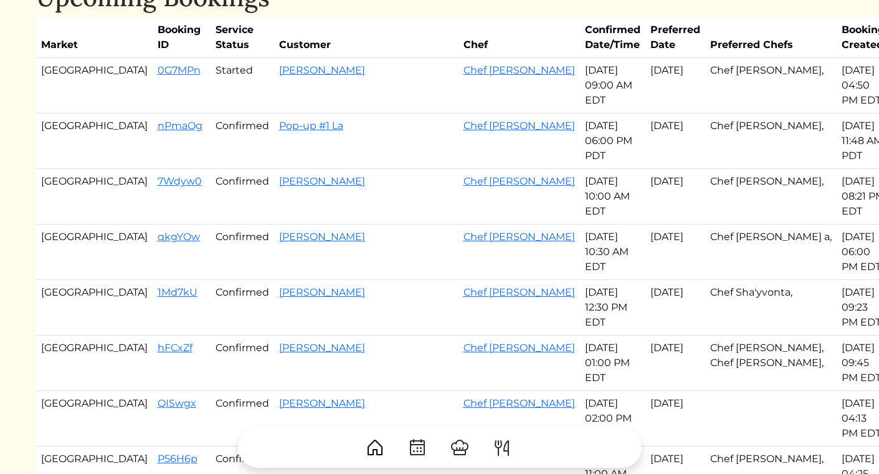
scroll to position [67, 0]
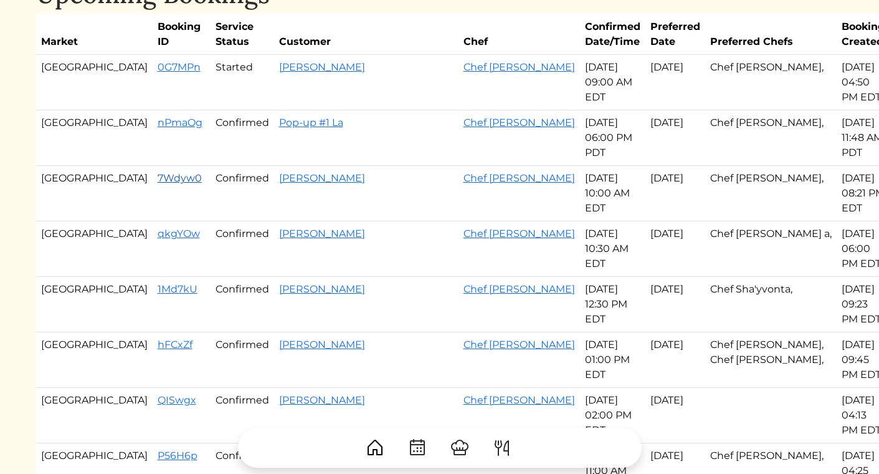
click at [158, 172] on link "7Wdyw0" at bounding box center [180, 178] width 44 height 12
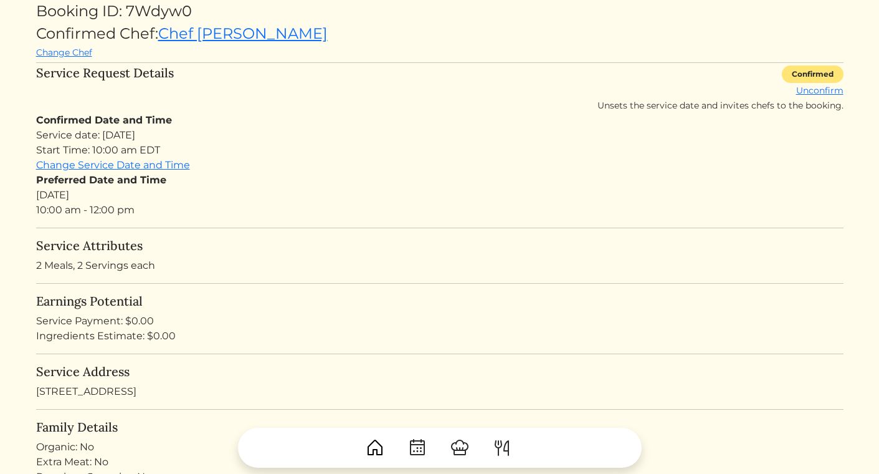
scroll to position [135, 0]
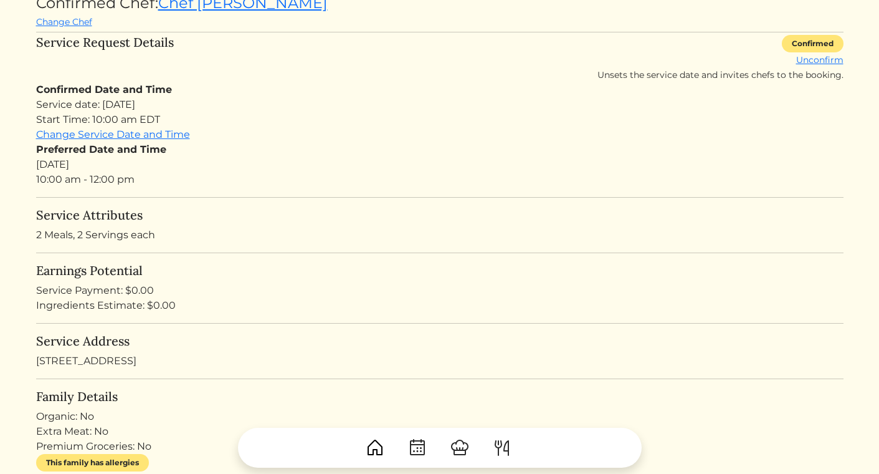
click at [142, 360] on div "Service Address 120 Wembley Ct, Atlanta, GA 30328, USA" at bounding box center [440, 350] width 808 height 35
click at [142, 360] on div "Service Address [STREET_ADDRESS]" at bounding box center [440, 350] width 808 height 35
copy div "[STREET_ADDRESS]"
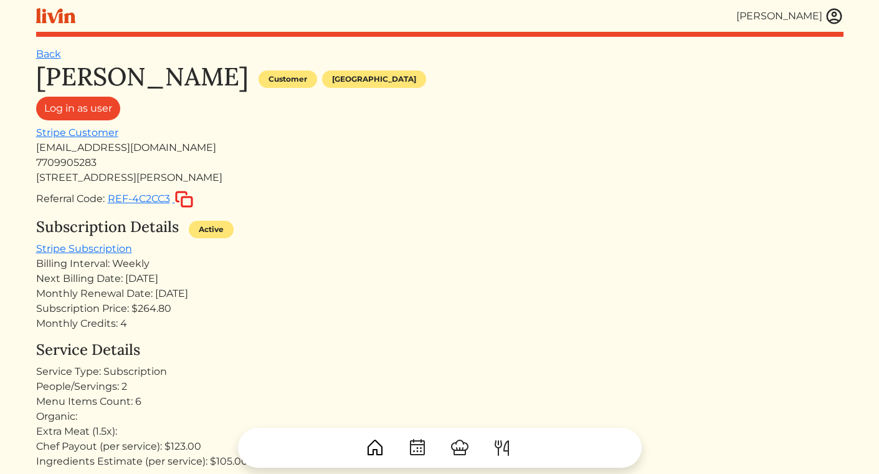
click at [831, 10] on img at bounding box center [834, 16] width 19 height 19
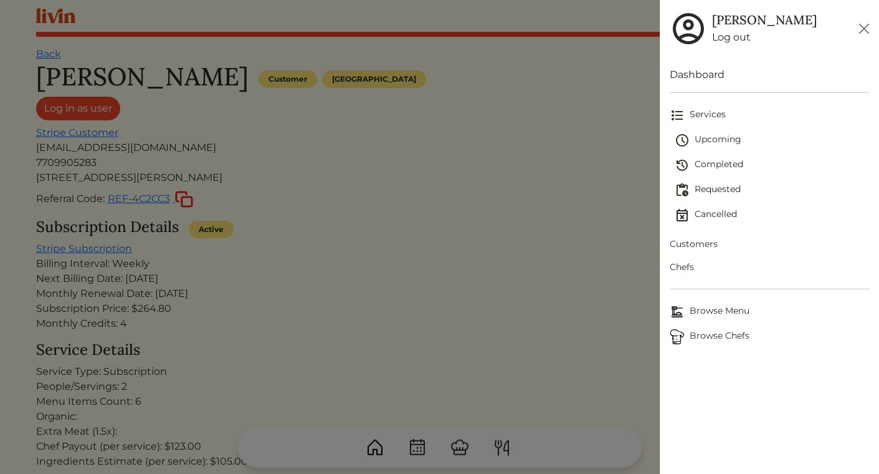
click at [719, 186] on span "Requested" at bounding box center [772, 190] width 194 height 15
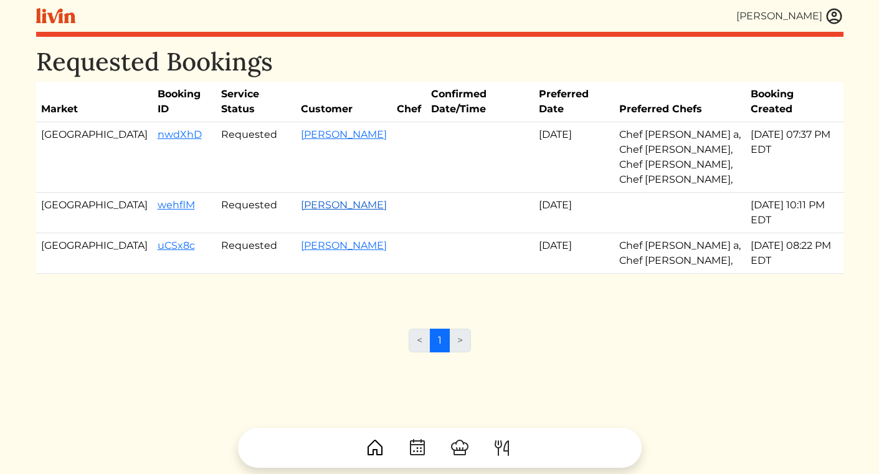
click at [301, 199] on link "[PERSON_NAME]" at bounding box center [344, 205] width 86 height 12
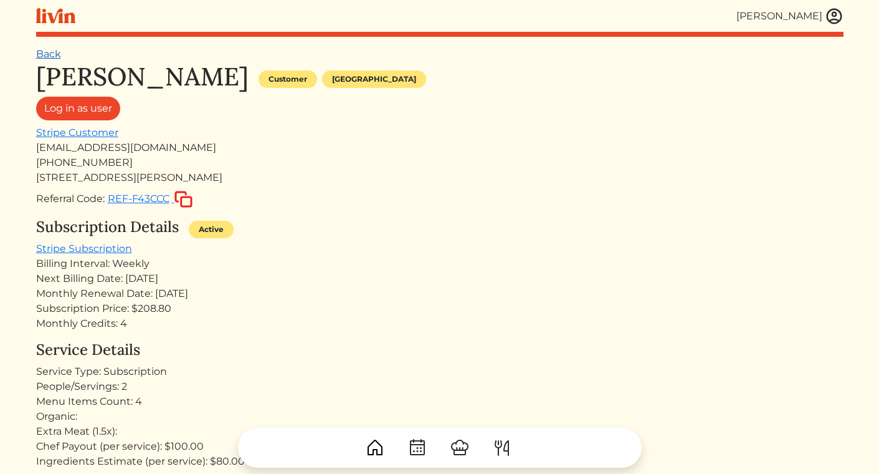
click at [52, 53] on link "Back" at bounding box center [48, 54] width 25 height 12
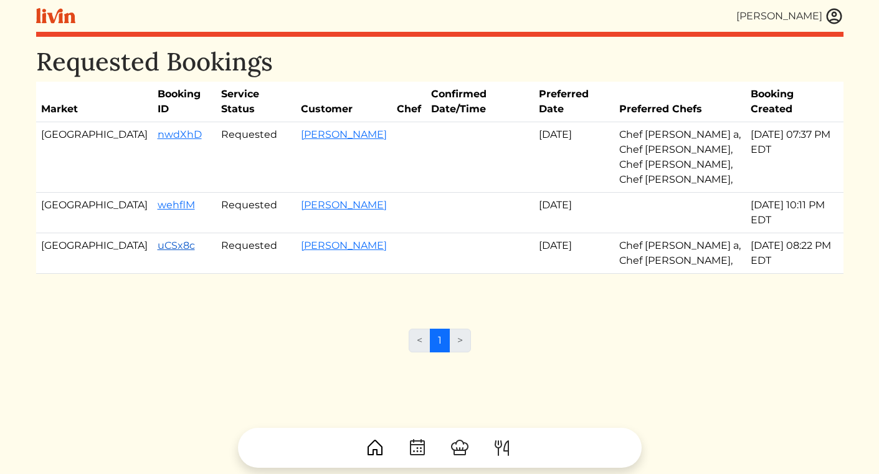
click at [158, 239] on link "uCSx8c" at bounding box center [176, 245] width 37 height 12
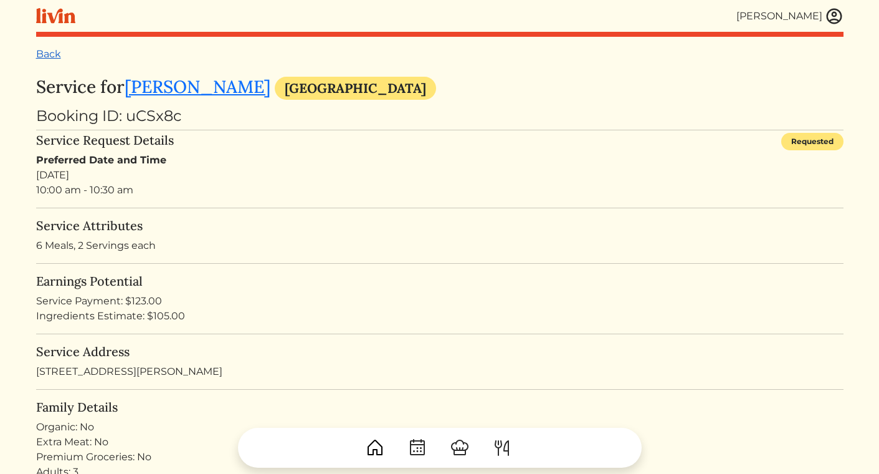
click at [42, 57] on link "Back" at bounding box center [48, 54] width 25 height 12
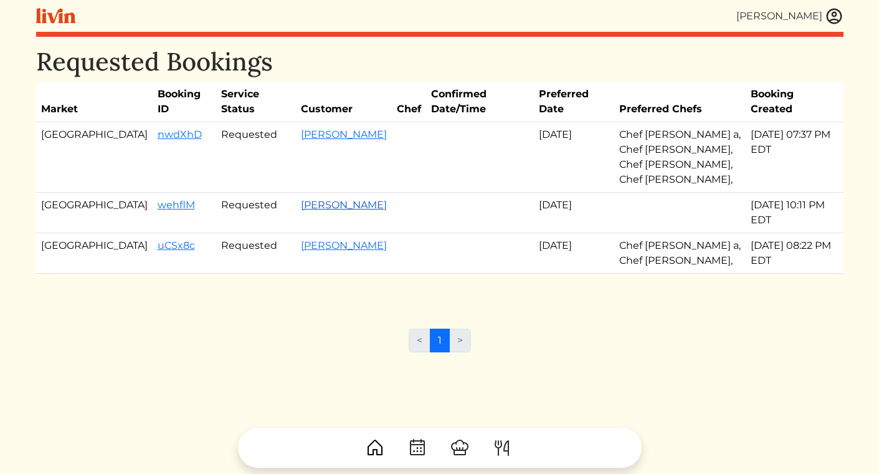
click at [301, 199] on link "Ashley Ayodele" at bounding box center [344, 205] width 86 height 12
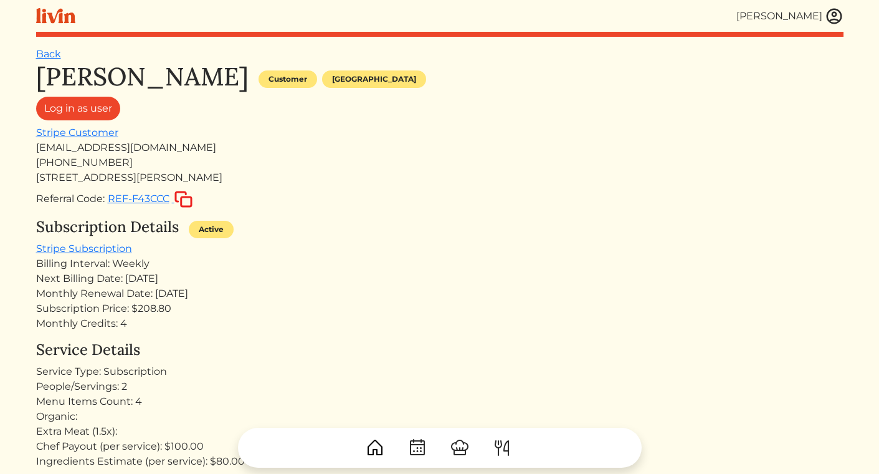
click at [23, 58] on html "Erica Tuggle Erica Tuggle Log out Dashboard Services Upcoming Completed Request…" at bounding box center [439, 237] width 879 height 474
click at [54, 58] on link "Back" at bounding box center [48, 54] width 25 height 12
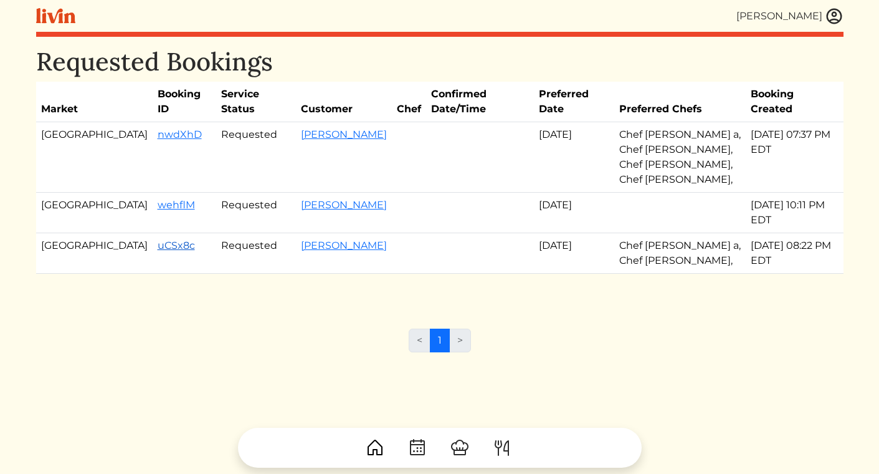
click at [158, 239] on link "uCSx8c" at bounding box center [176, 245] width 37 height 12
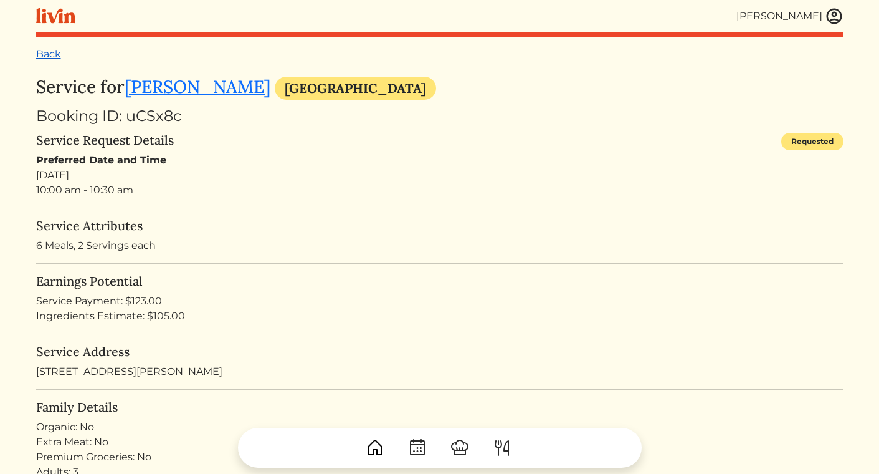
click at [50, 52] on link "Back" at bounding box center [48, 54] width 25 height 12
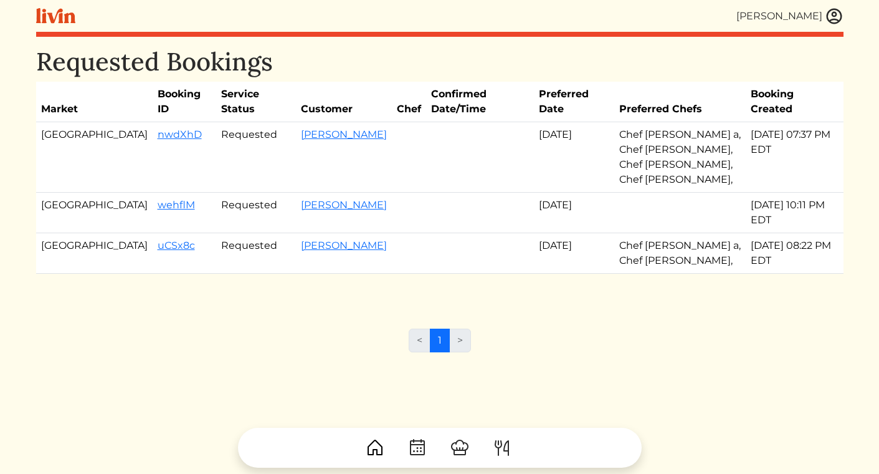
click at [828, 24] on link at bounding box center [834, 16] width 19 height 19
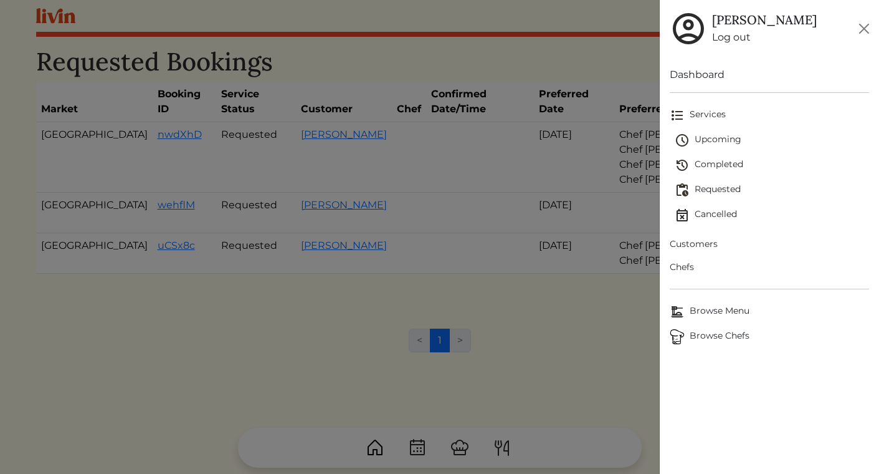
click at [722, 135] on span "Upcoming" at bounding box center [772, 140] width 194 height 15
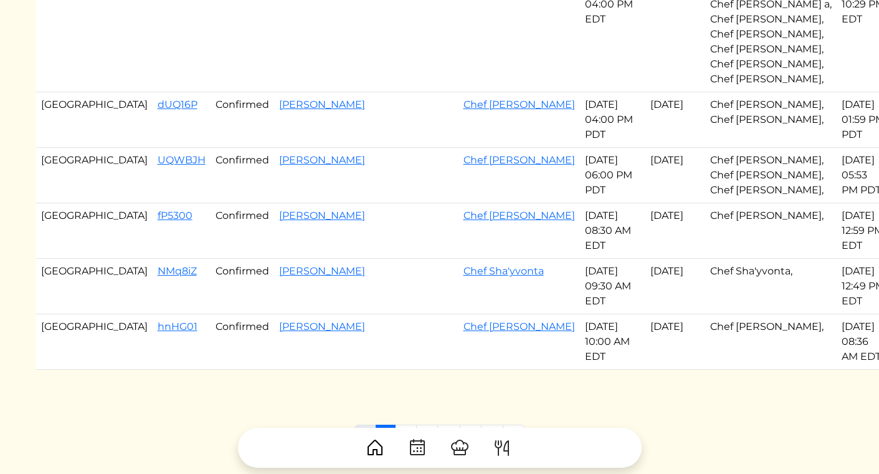
scroll to position [671, 0]
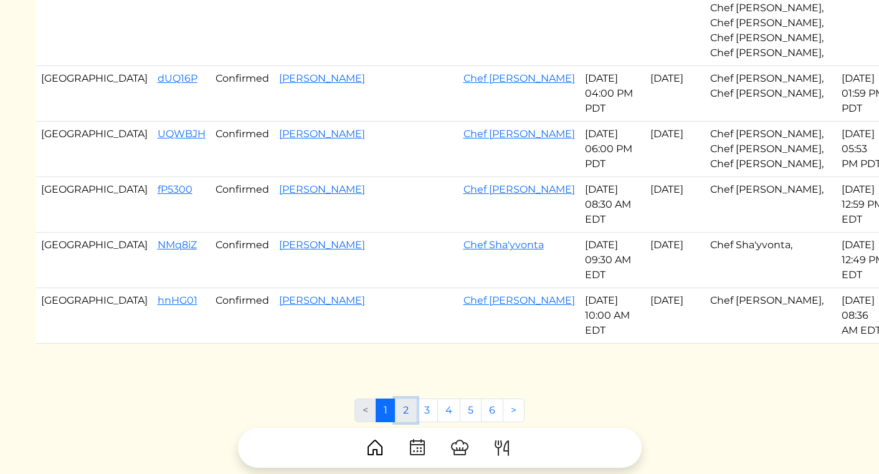
click at [406, 398] on link "2" at bounding box center [406, 410] width 22 height 24
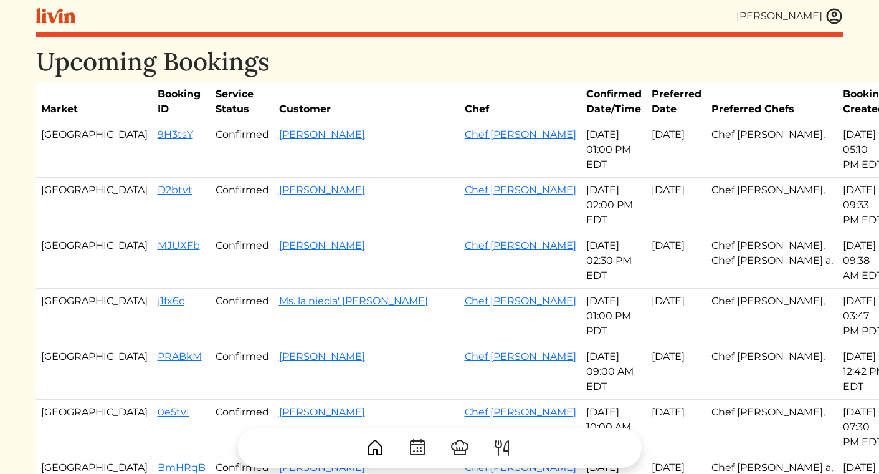
click at [96, 179] on td "[GEOGRAPHIC_DATA]" at bounding box center [94, 205] width 117 height 55
click at [158, 184] on link "D2btvt" at bounding box center [175, 190] width 35 height 12
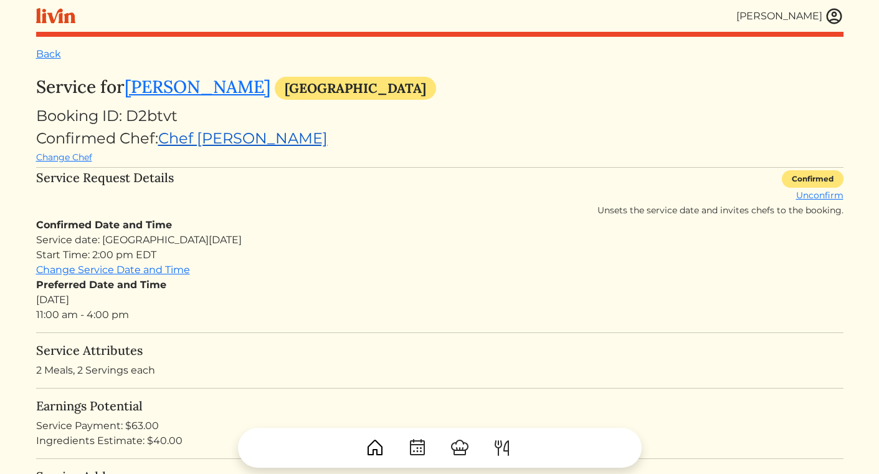
click at [202, 132] on link "Chef [PERSON_NAME]" at bounding box center [243, 138] width 170 height 18
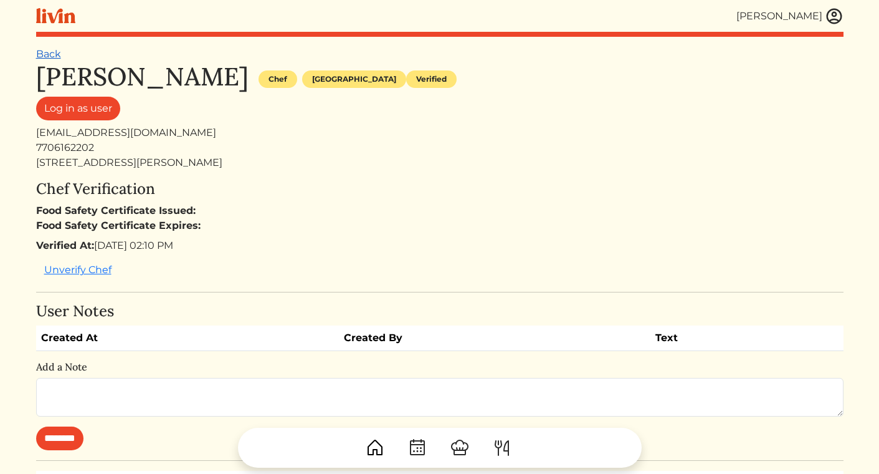
click at [53, 52] on link "Back" at bounding box center [48, 54] width 25 height 12
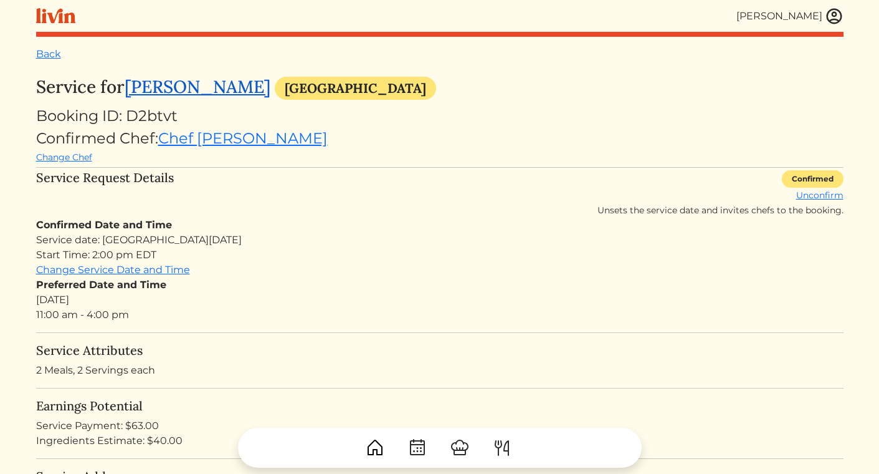
click at [198, 90] on link "[PERSON_NAME]" at bounding box center [198, 86] width 146 height 22
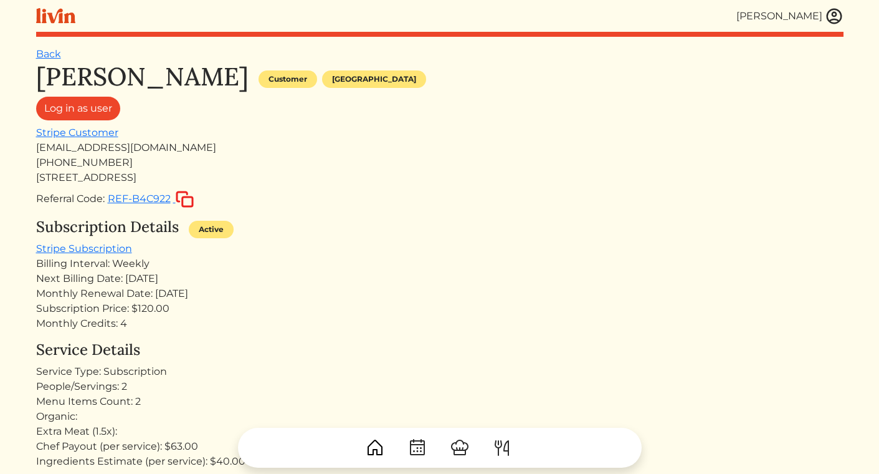
click at [45, 52] on link "Back" at bounding box center [48, 54] width 25 height 12
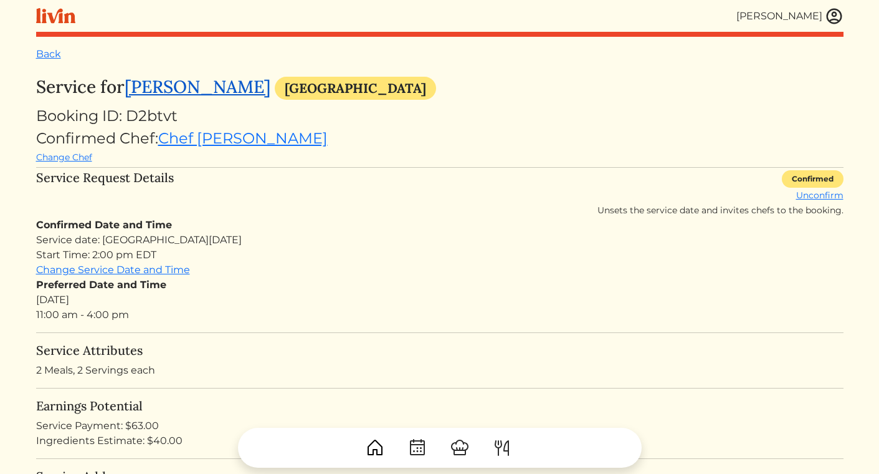
click at [196, 82] on link "[PERSON_NAME]" at bounding box center [198, 86] width 146 height 22
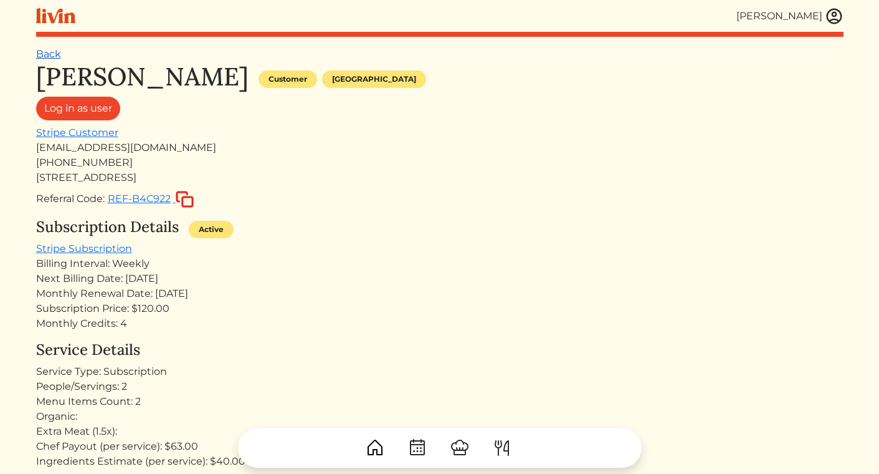
click at [48, 55] on link "Back" at bounding box center [48, 54] width 25 height 12
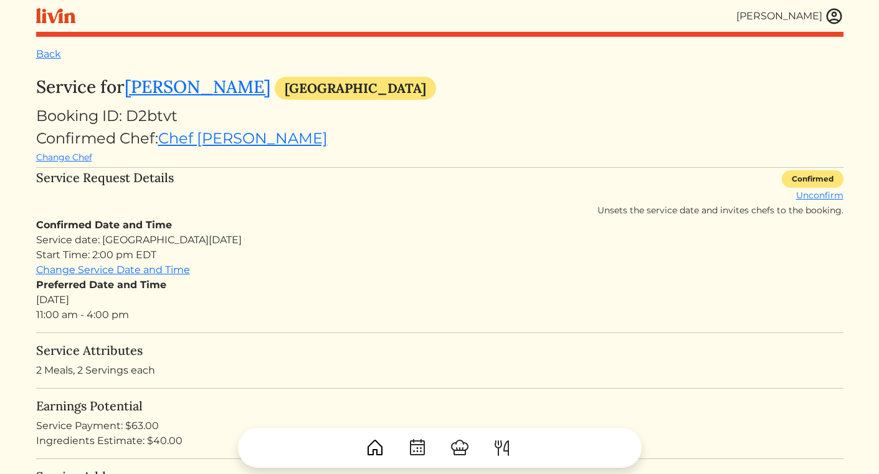
click at [832, 14] on img at bounding box center [834, 16] width 19 height 19
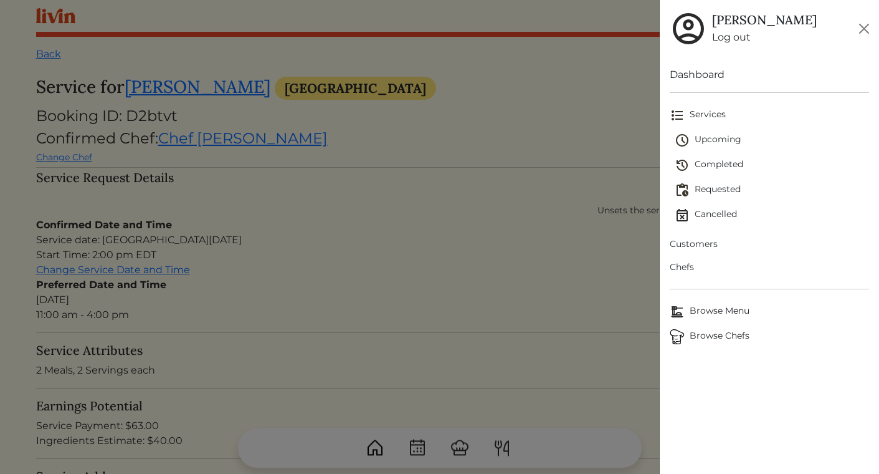
click at [712, 142] on span "Upcoming" at bounding box center [772, 140] width 194 height 15
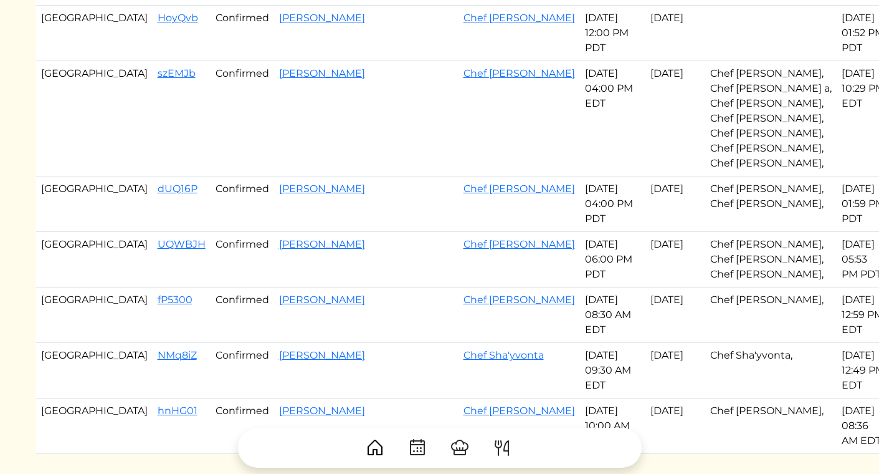
scroll to position [671, 0]
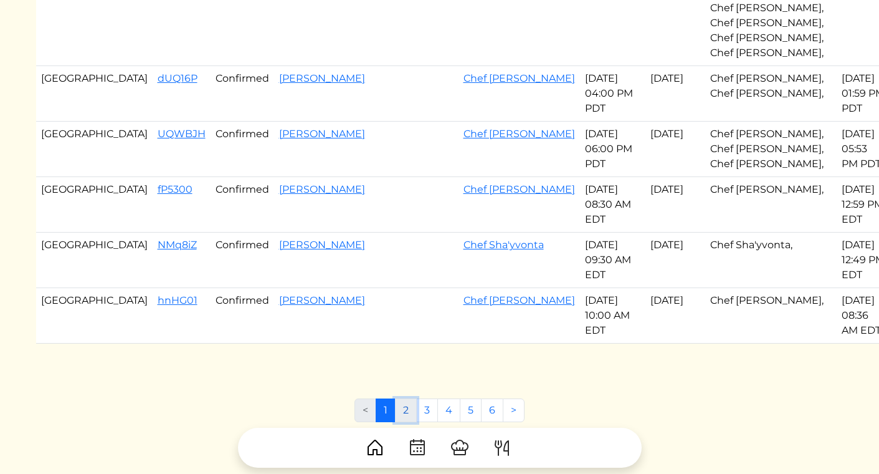
click at [409, 398] on link "2" at bounding box center [406, 410] width 22 height 24
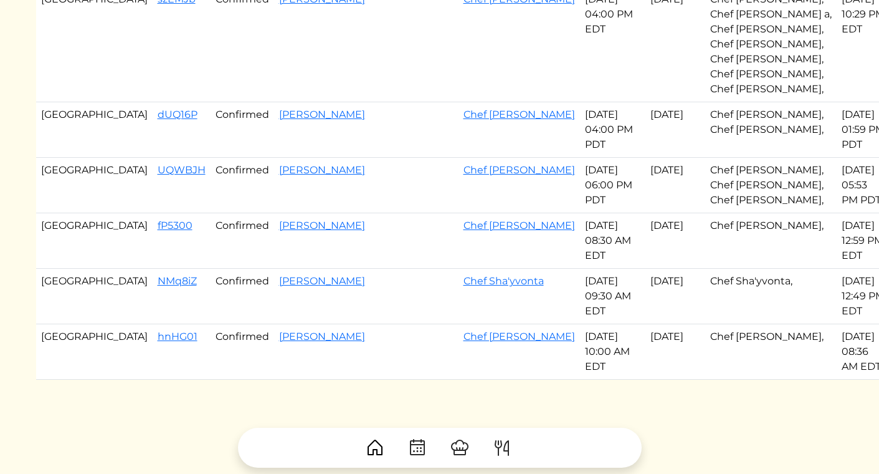
scroll to position [642, 0]
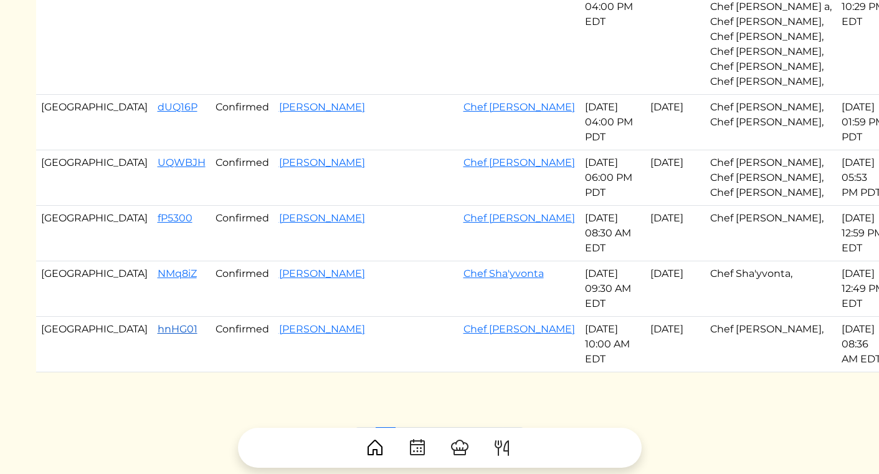
click at [158, 323] on link "hnHG01" at bounding box center [178, 329] width 40 height 12
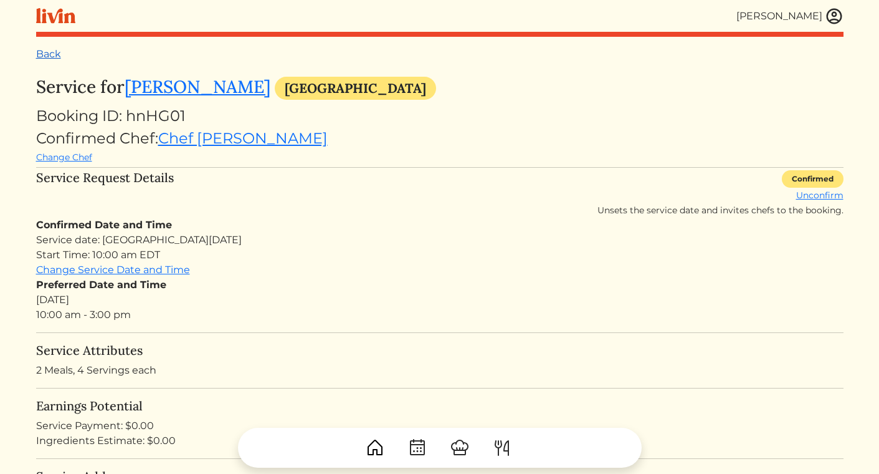
click at [56, 54] on link "Back" at bounding box center [48, 54] width 25 height 12
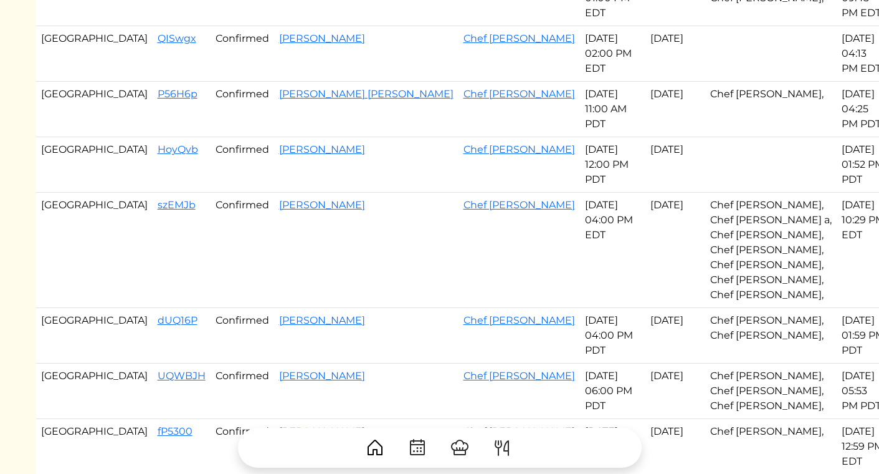
scroll to position [671, 0]
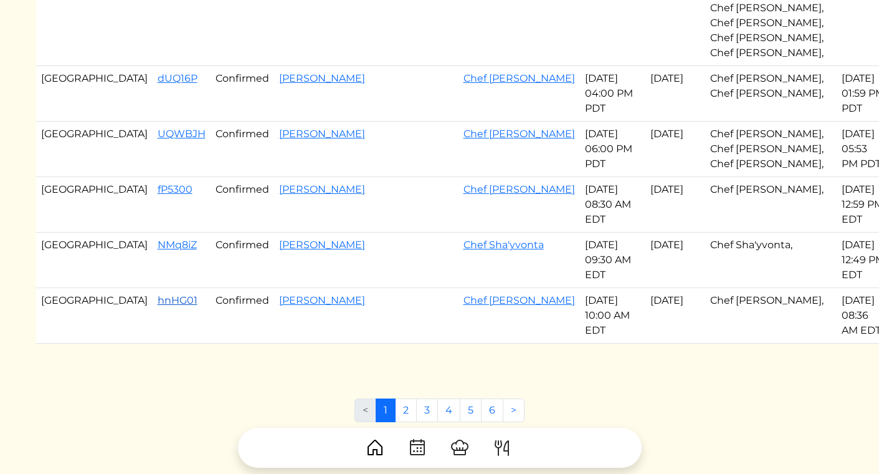
click at [158, 294] on link "hnHG01" at bounding box center [178, 300] width 40 height 12
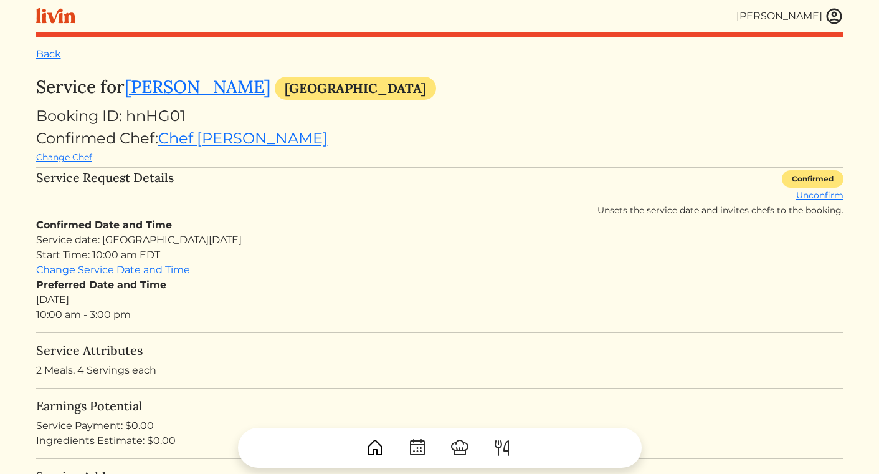
click at [234, 201] on div "Service Request Details Confirmed Unconfirm Unsets the service date and invites…" at bounding box center [440, 193] width 808 height 47
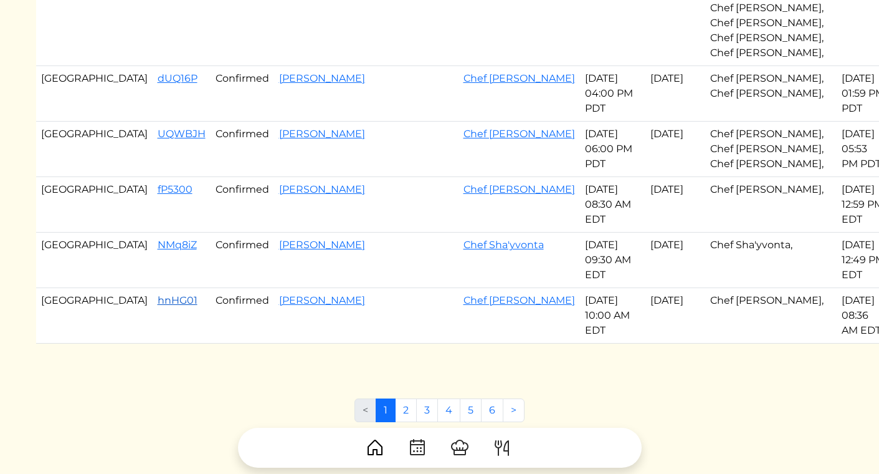
click at [158, 294] on link "hnHG01" at bounding box center [178, 300] width 40 height 12
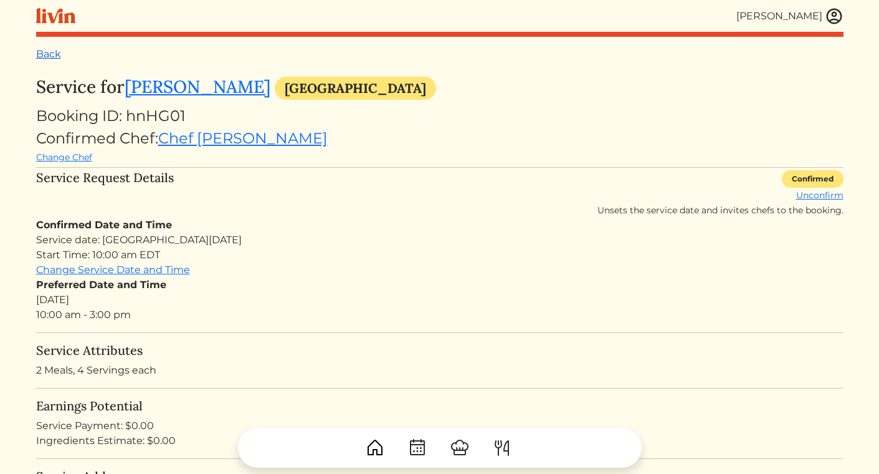
click at [46, 60] on link "Back" at bounding box center [48, 54] width 25 height 12
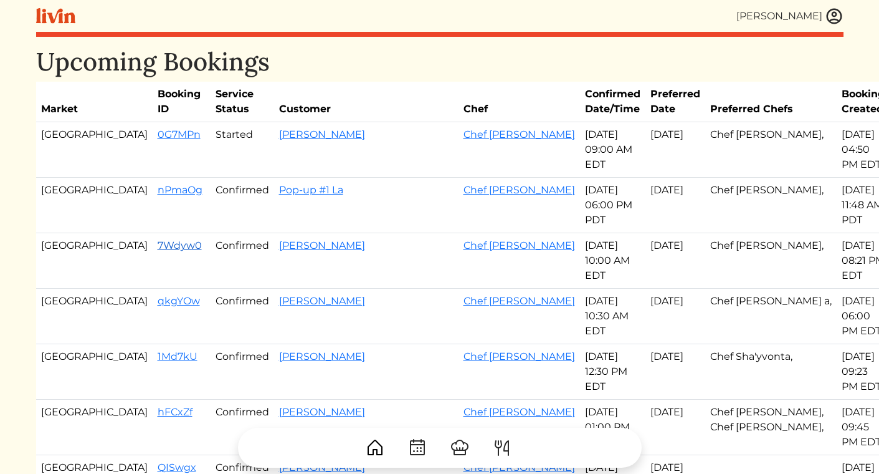
click at [158, 239] on link "7Wdyw0" at bounding box center [180, 245] width 44 height 12
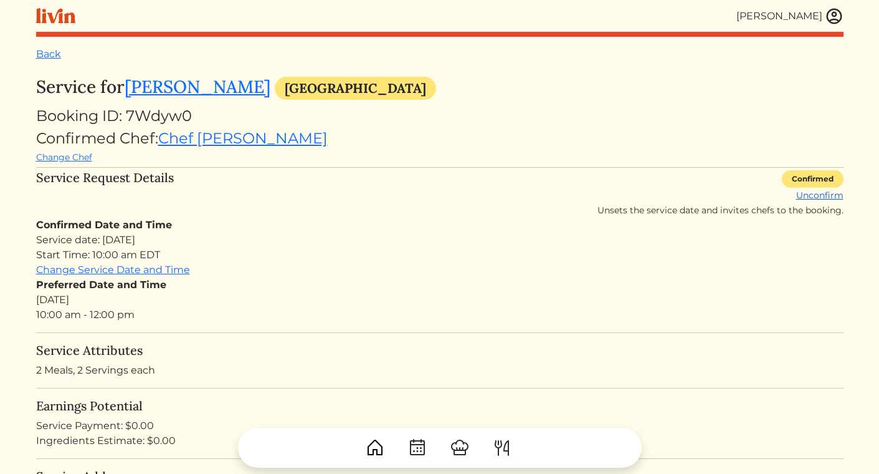
click at [830, 195] on link "Unconfirm" at bounding box center [819, 194] width 47 height 11
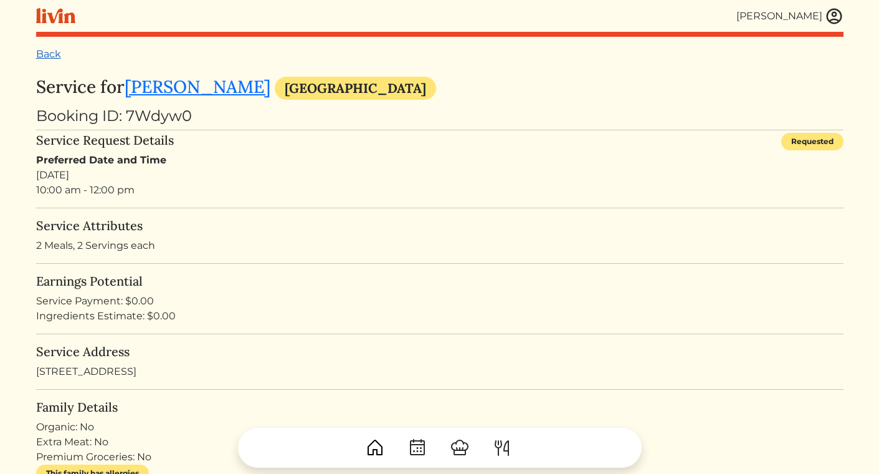
click at [47, 55] on link "Back" at bounding box center [48, 54] width 25 height 12
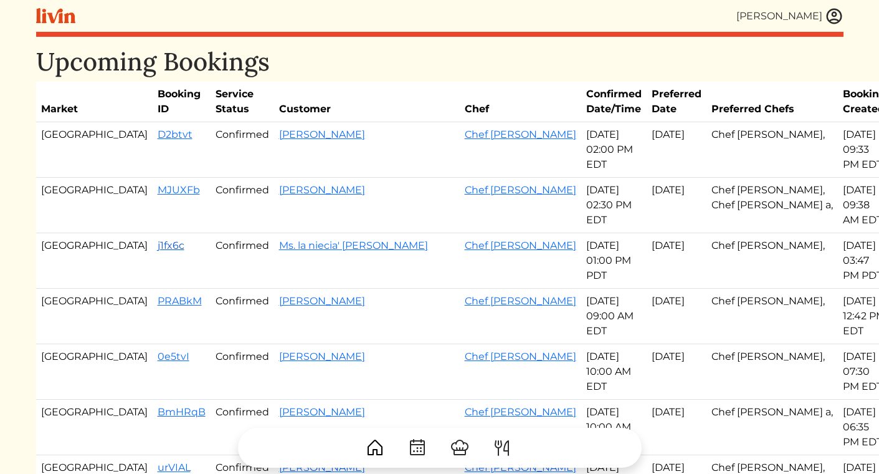
click at [158, 239] on link "j1fx6c" at bounding box center [171, 245] width 27 height 12
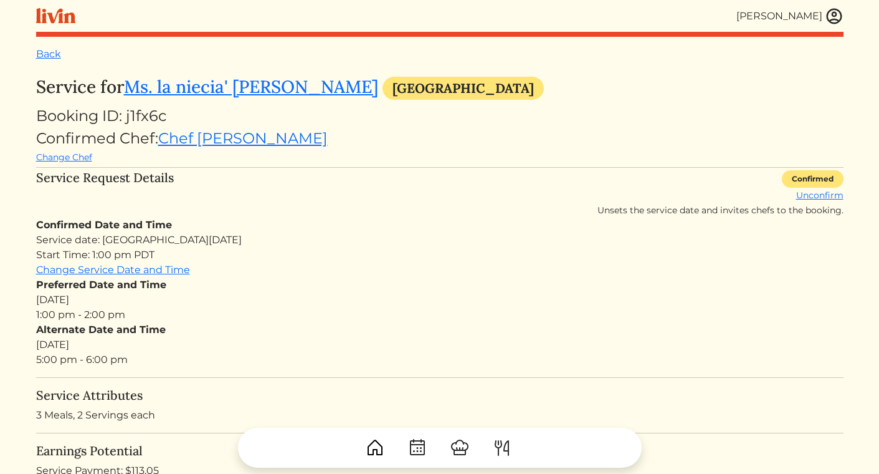
click at [386, 137] on div "Confirmed Chef: Chef Ryan Change Chef" at bounding box center [440, 145] width 808 height 37
click at [45, 53] on link "Back" at bounding box center [48, 54] width 25 height 12
